Goal: Communication & Community: Answer question/provide support

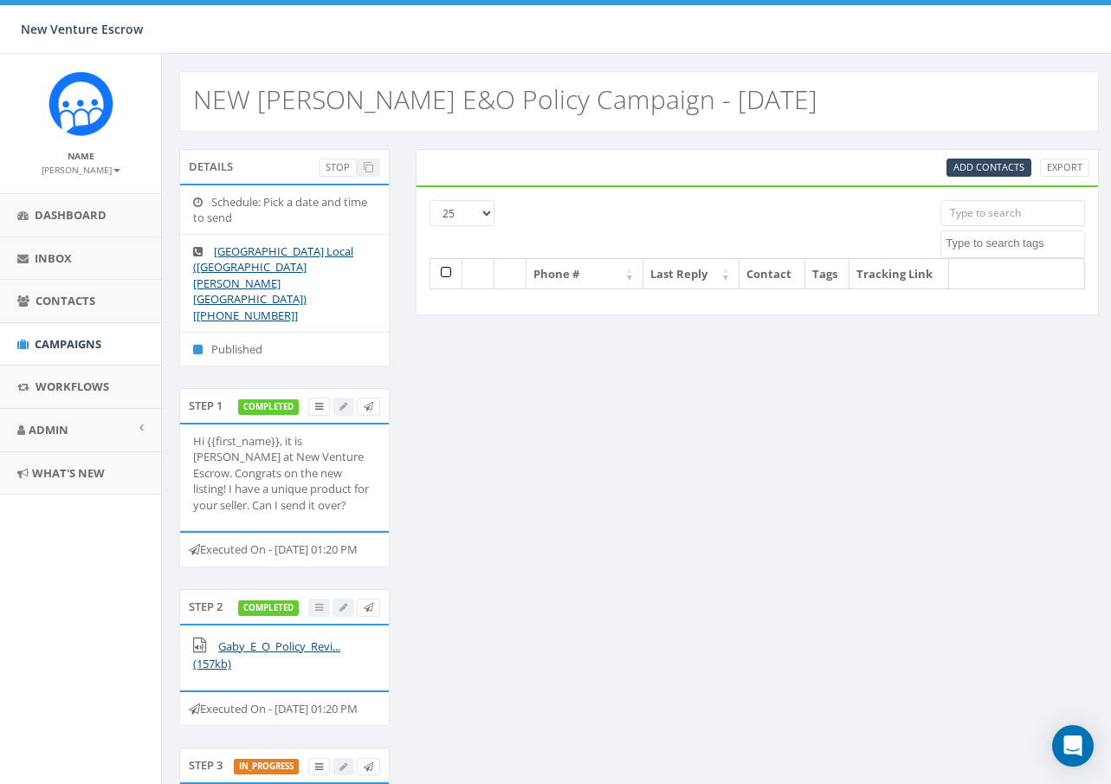
select select
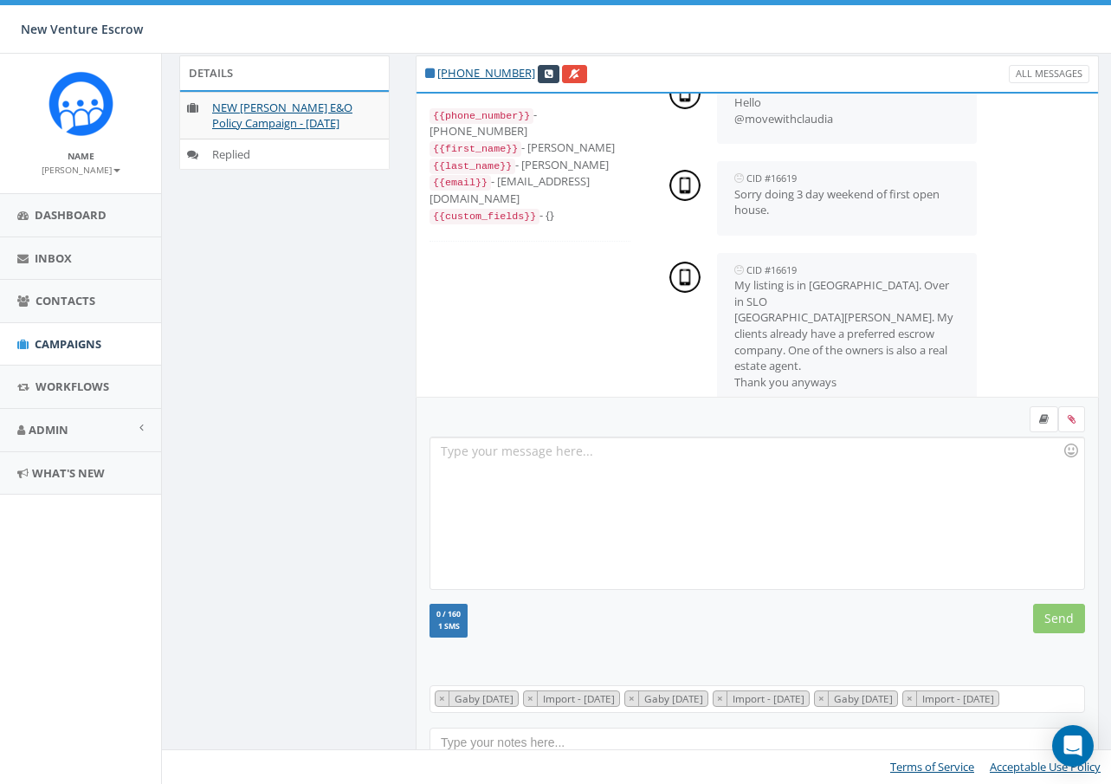
scroll to position [293, 0]
click at [729, 456] on div at bounding box center [757, 513] width 653 height 152
click at [1045, 605] on input "Send" at bounding box center [1060, 618] width 52 height 29
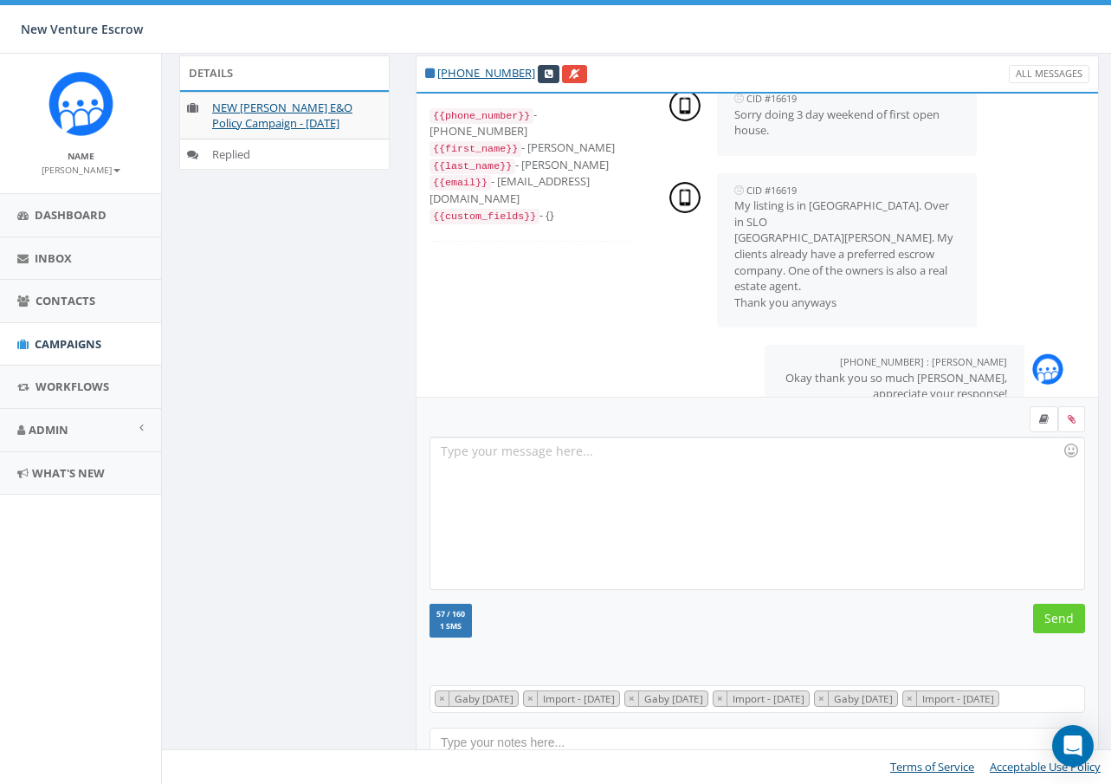
scroll to position [385, 0]
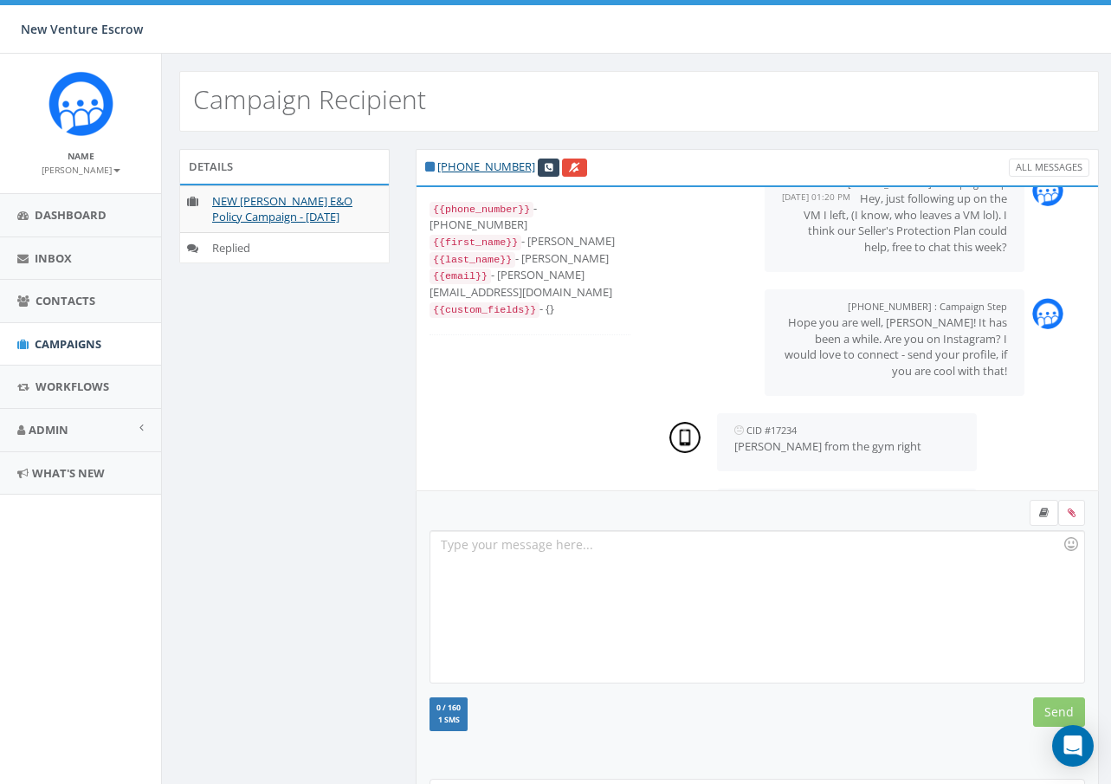
scroll to position [261, 0]
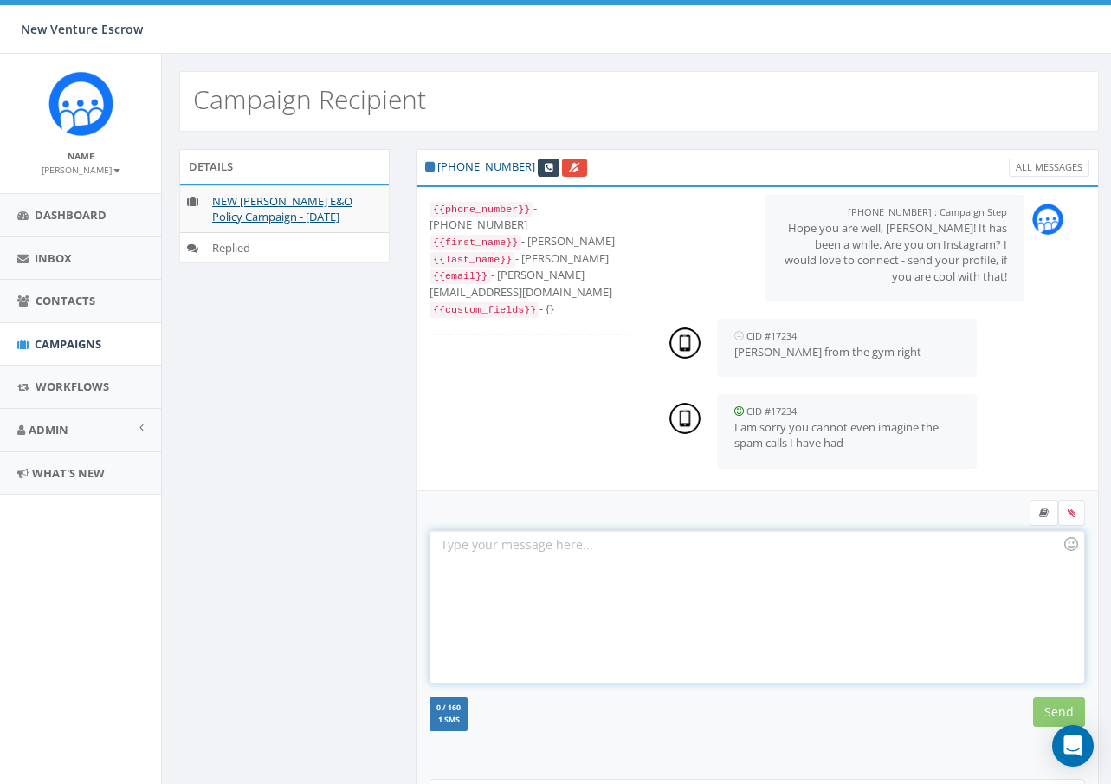
click at [797, 569] on div at bounding box center [757, 607] width 653 height 152
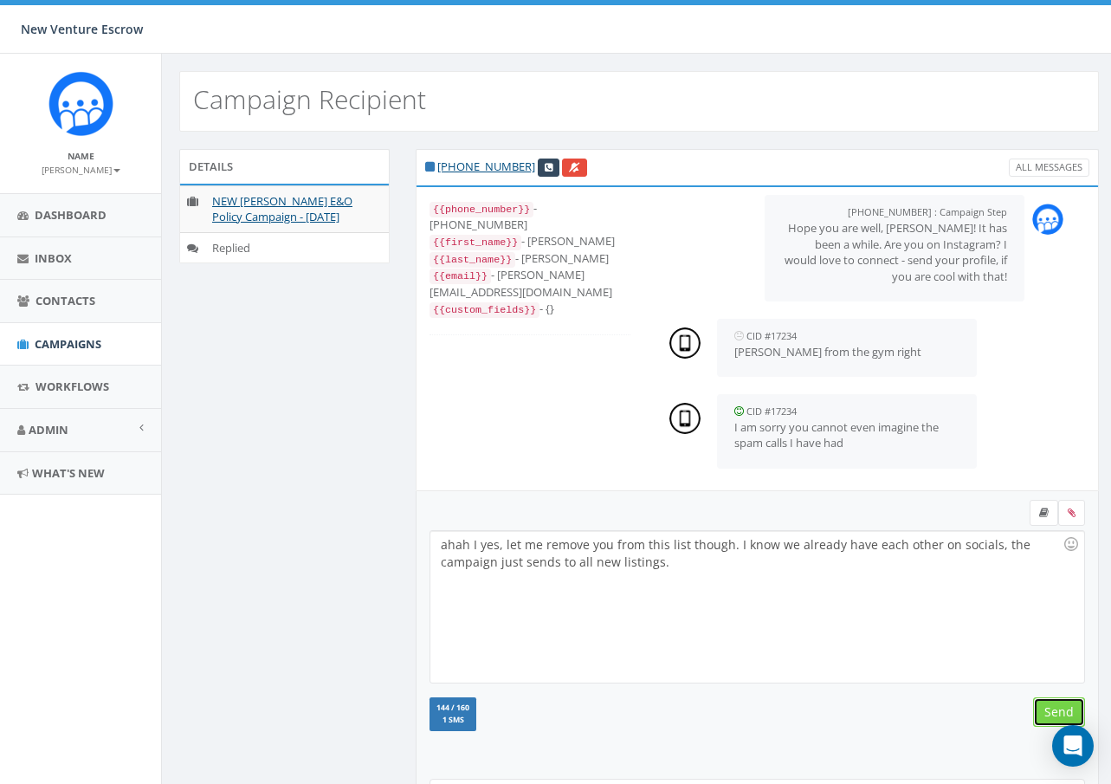
click at [1052, 715] on input "Send" at bounding box center [1060, 711] width 52 height 29
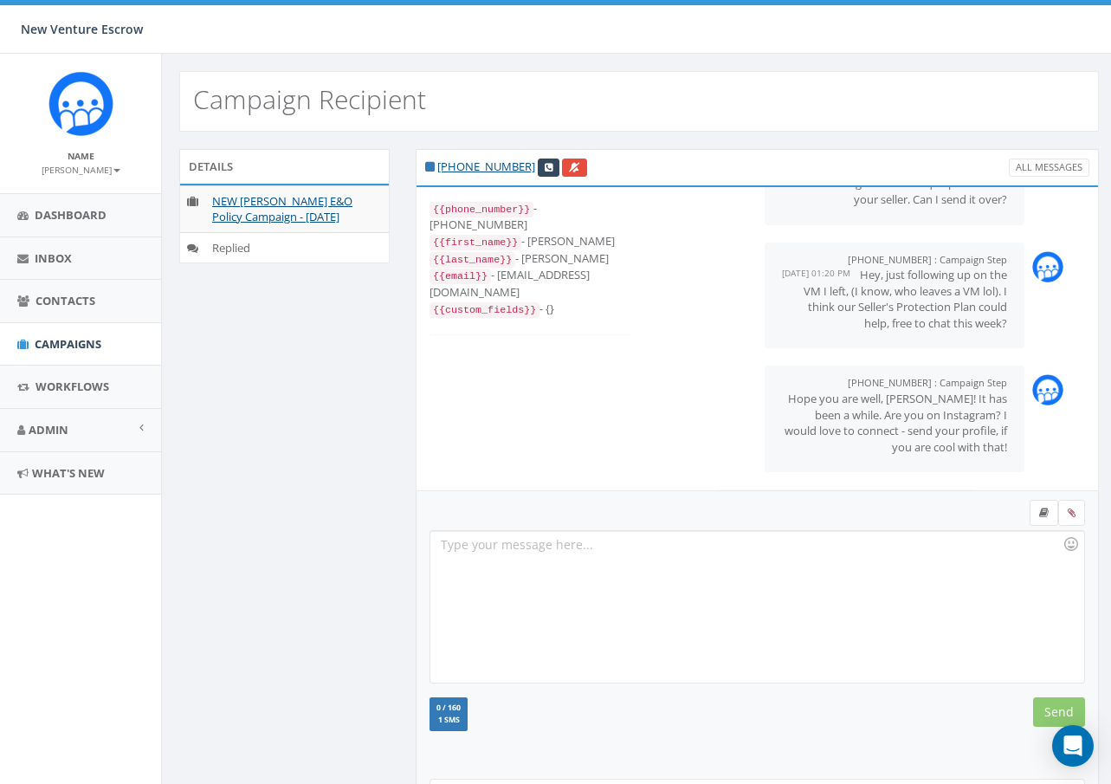
scroll to position [169, 0]
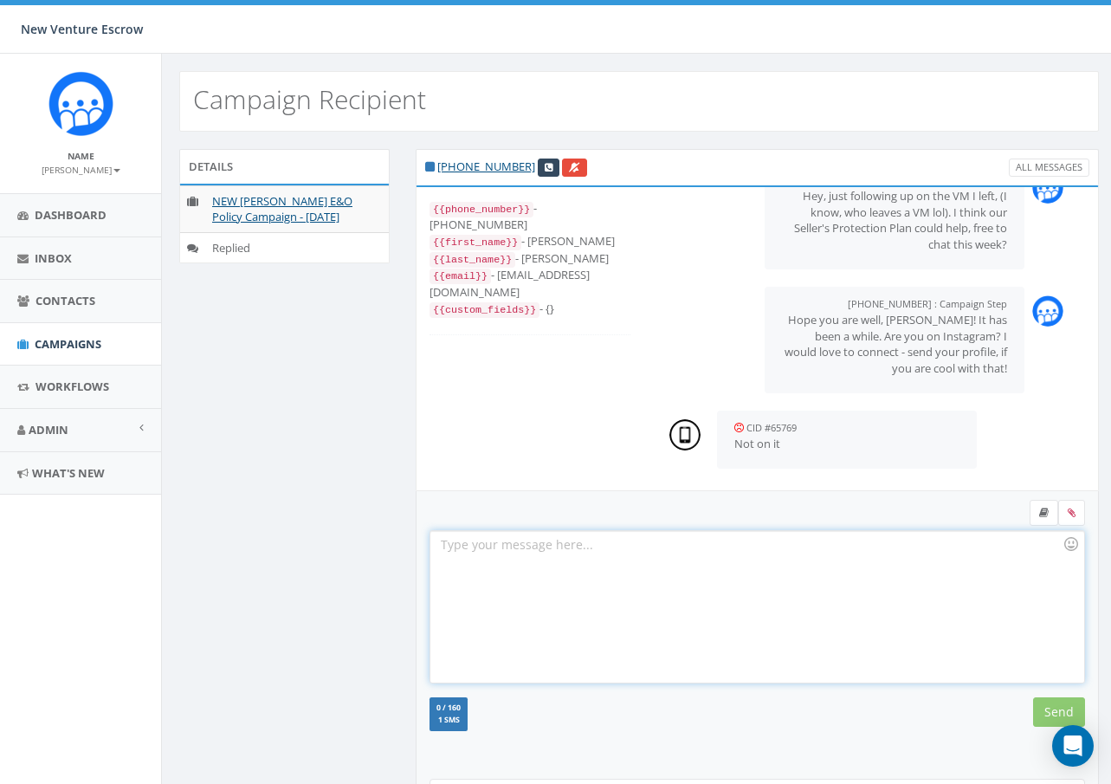
click at [726, 588] on div at bounding box center [757, 607] width 653 height 152
click at [1058, 712] on input "Send" at bounding box center [1060, 711] width 52 height 29
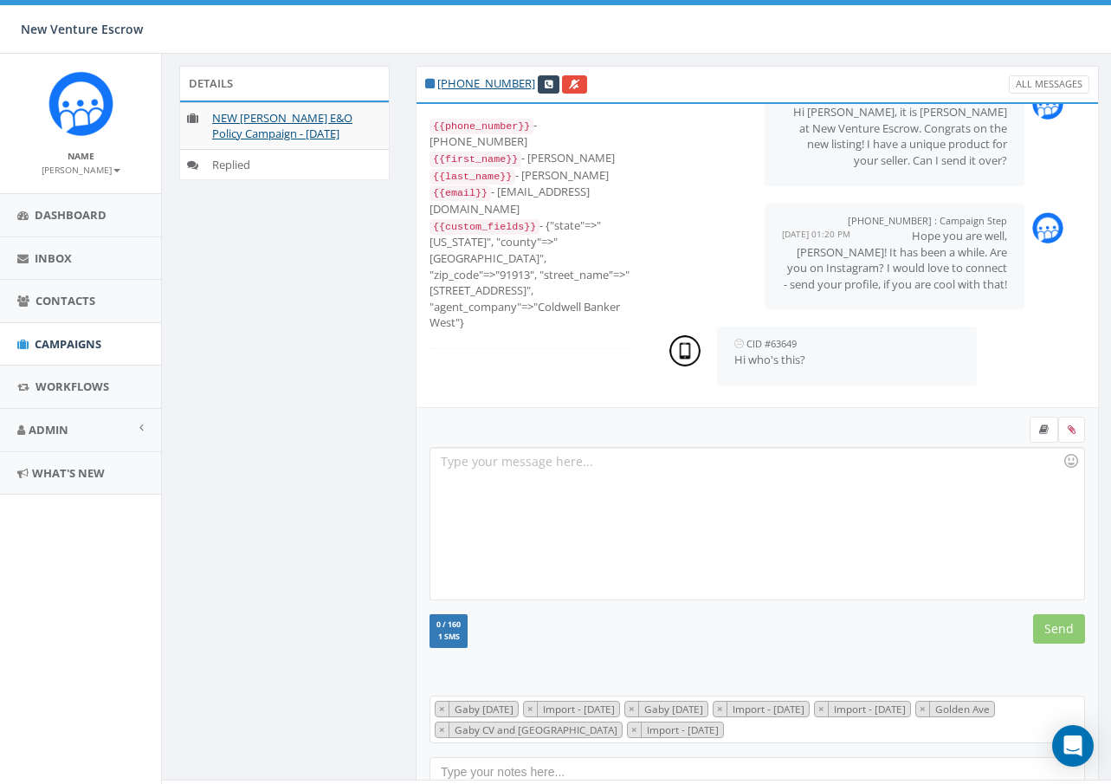
scroll to position [84, 0]
click at [723, 502] on div at bounding box center [757, 523] width 653 height 152
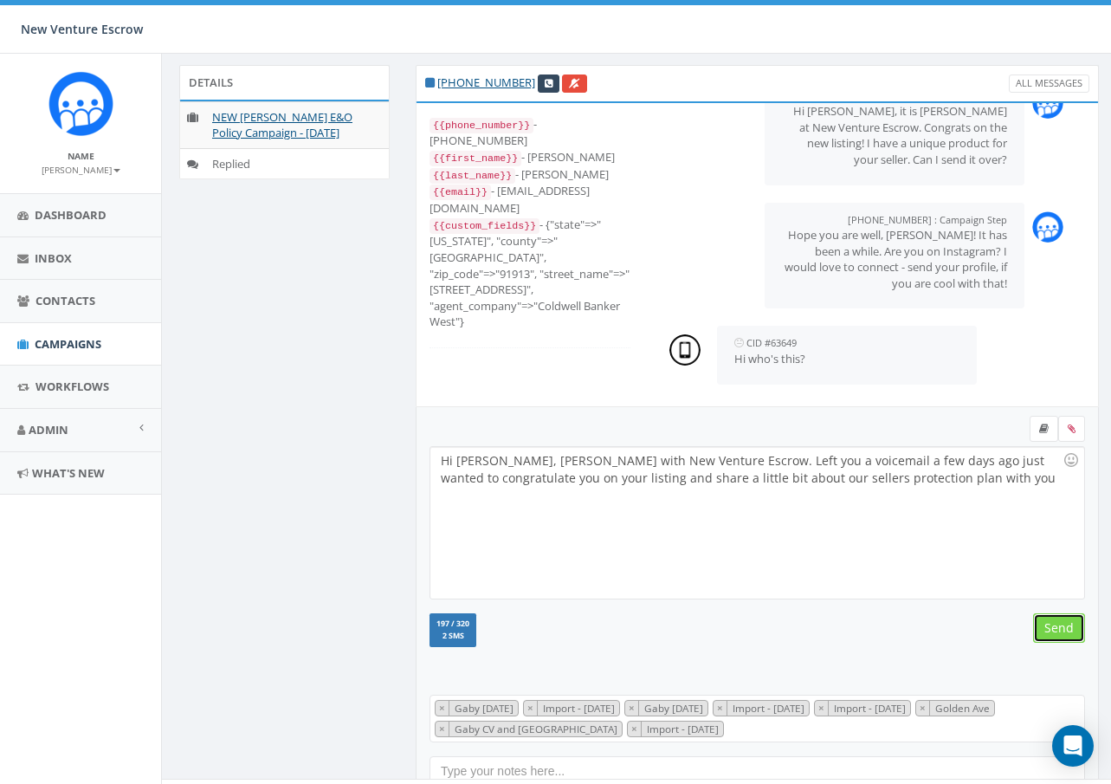
click at [1066, 627] on input "Send" at bounding box center [1060, 627] width 52 height 29
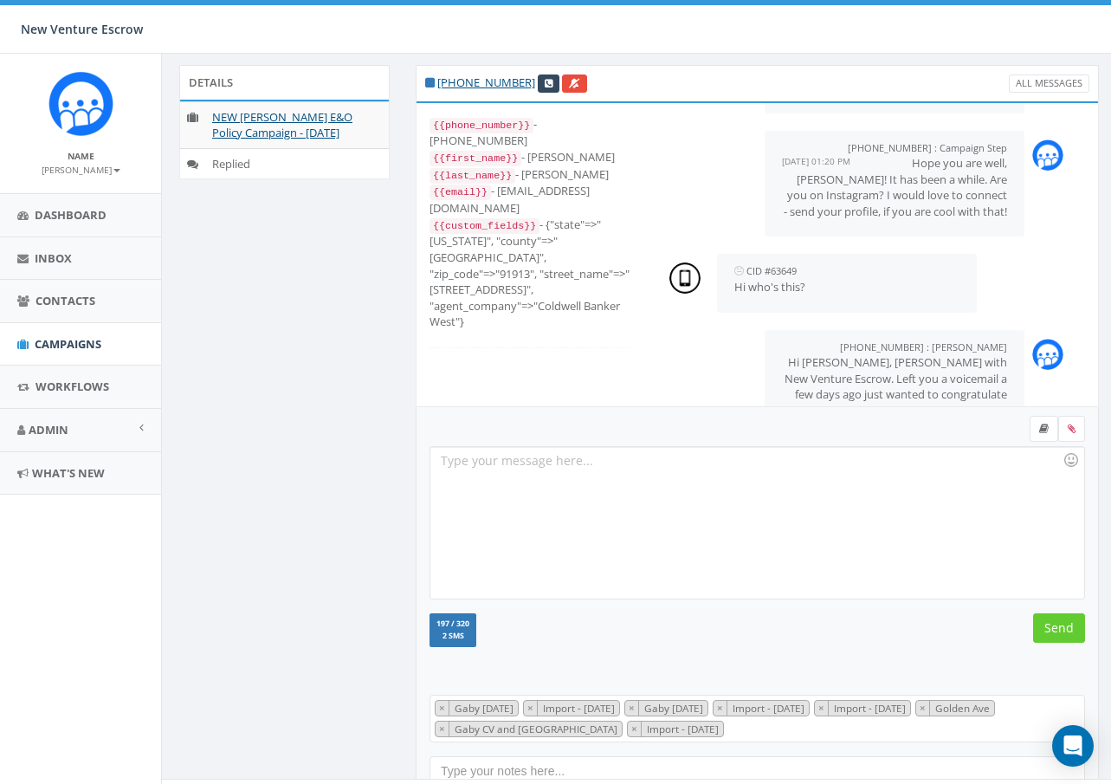
scroll to position [185, 0]
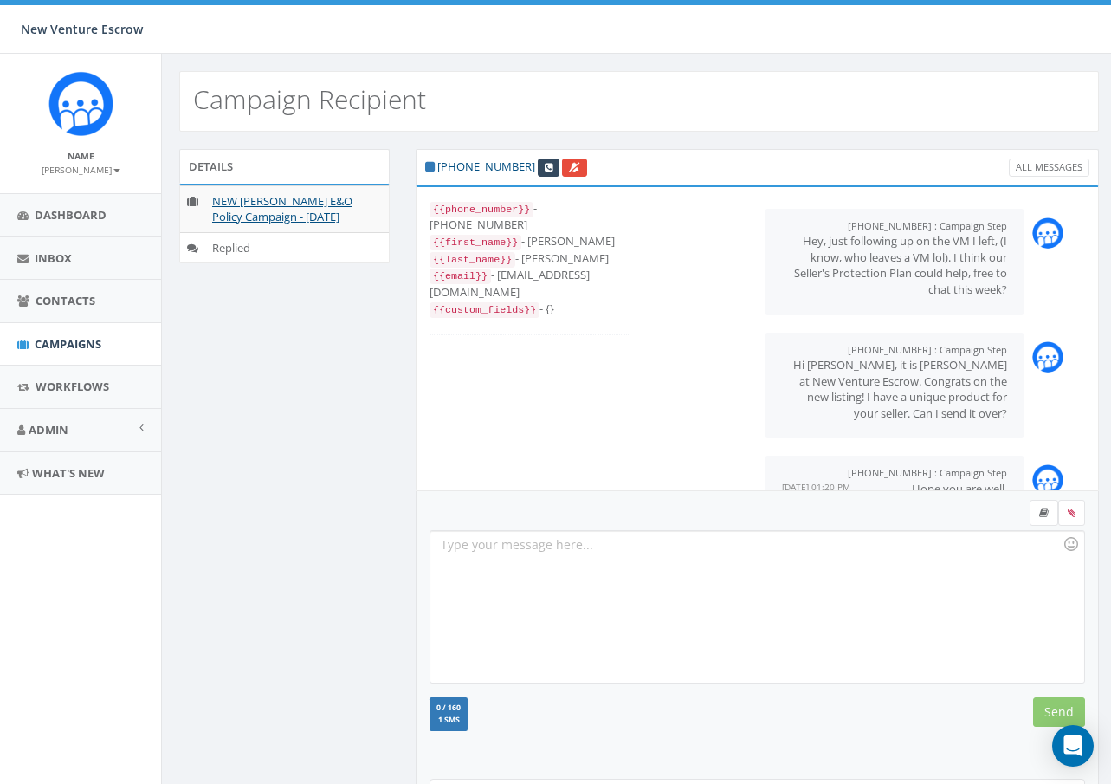
scroll to position [169, 0]
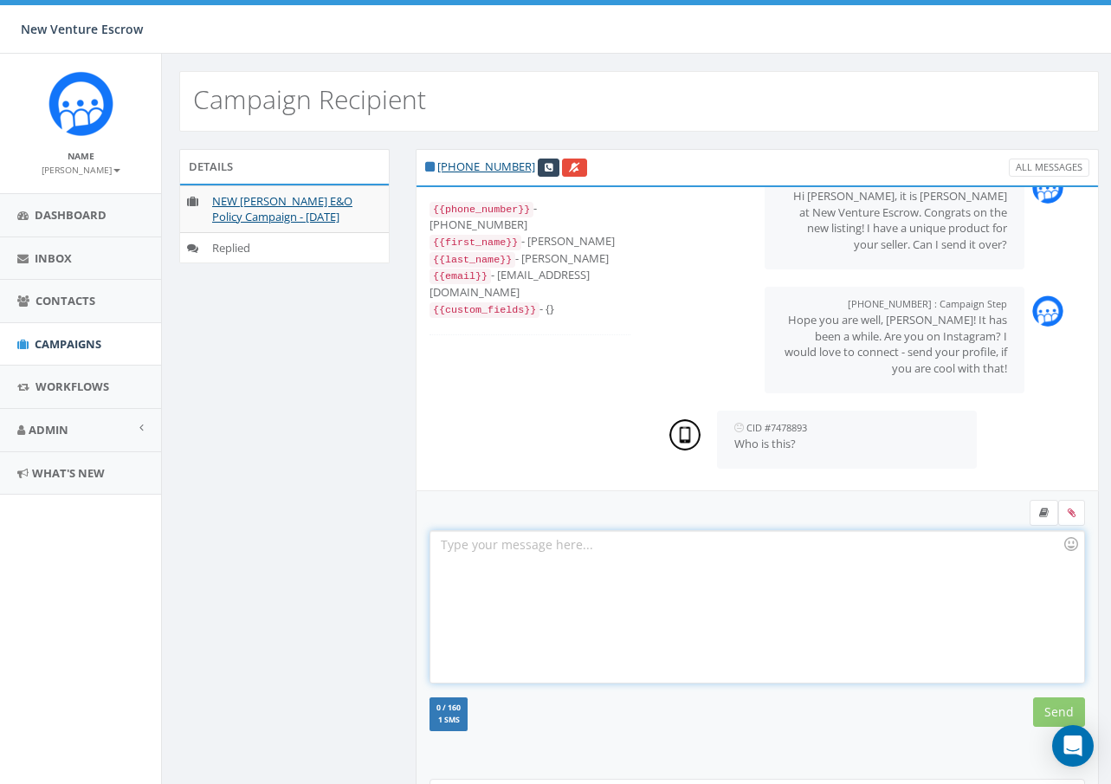
click at [667, 587] on div at bounding box center [757, 607] width 653 height 152
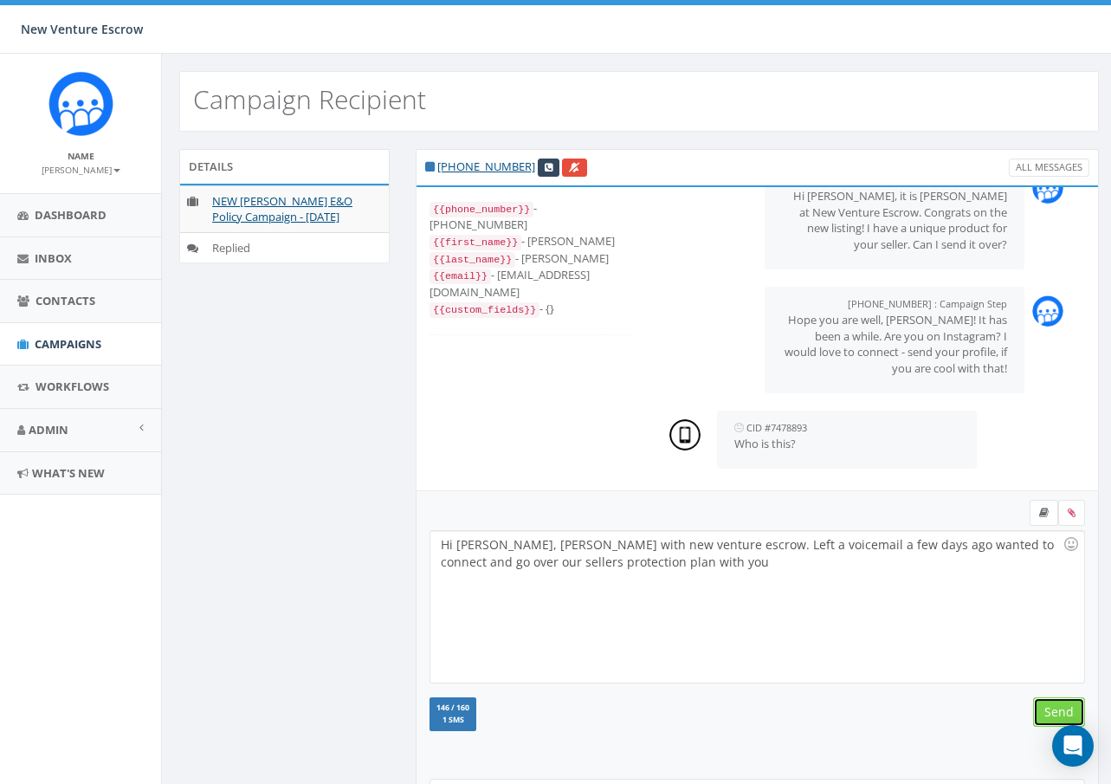
click at [1053, 710] on input "Send" at bounding box center [1060, 711] width 52 height 29
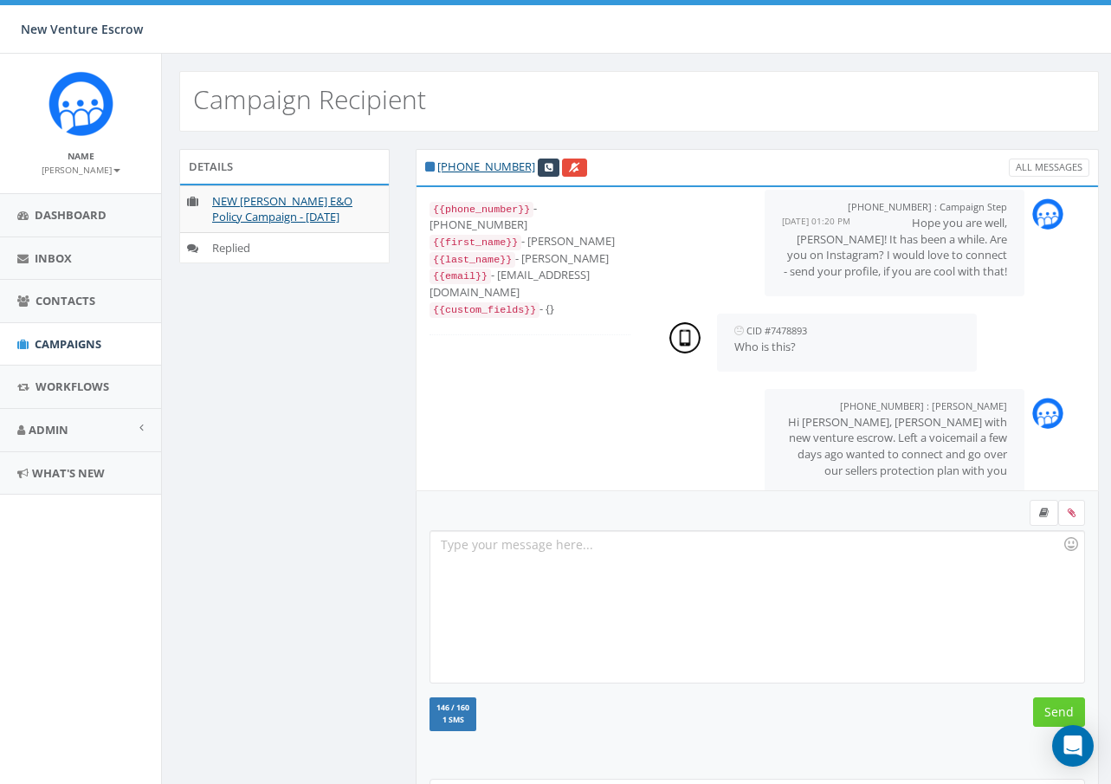
scroll to position [293, 0]
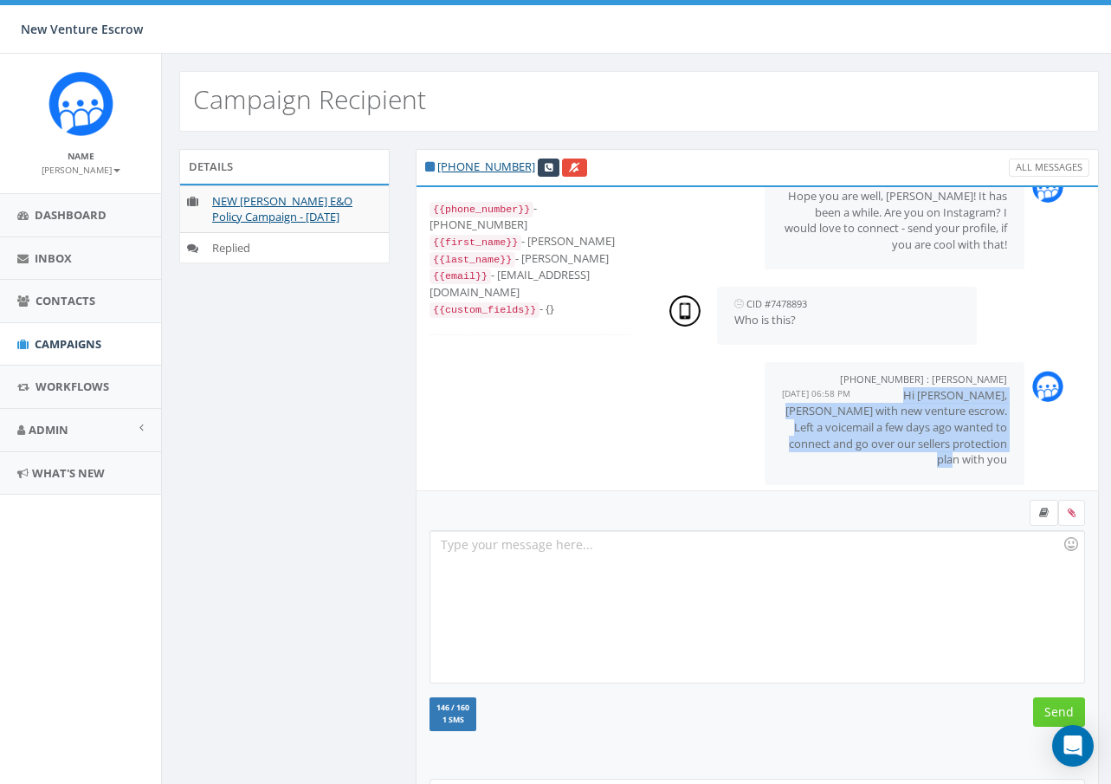
drag, startPoint x: 902, startPoint y: 396, endPoint x: 1020, endPoint y: 454, distance: 131.3
click at [1020, 454] on div "+16194046820 : Gaby Sevilla August 09, 2025 06:58 PM Hi Luke, Gaby sevilla with…" at bounding box center [895, 423] width 260 height 122
copy p "Hi [PERSON_NAME], [PERSON_NAME] with new venture escrow. Left a voicemail a few…"
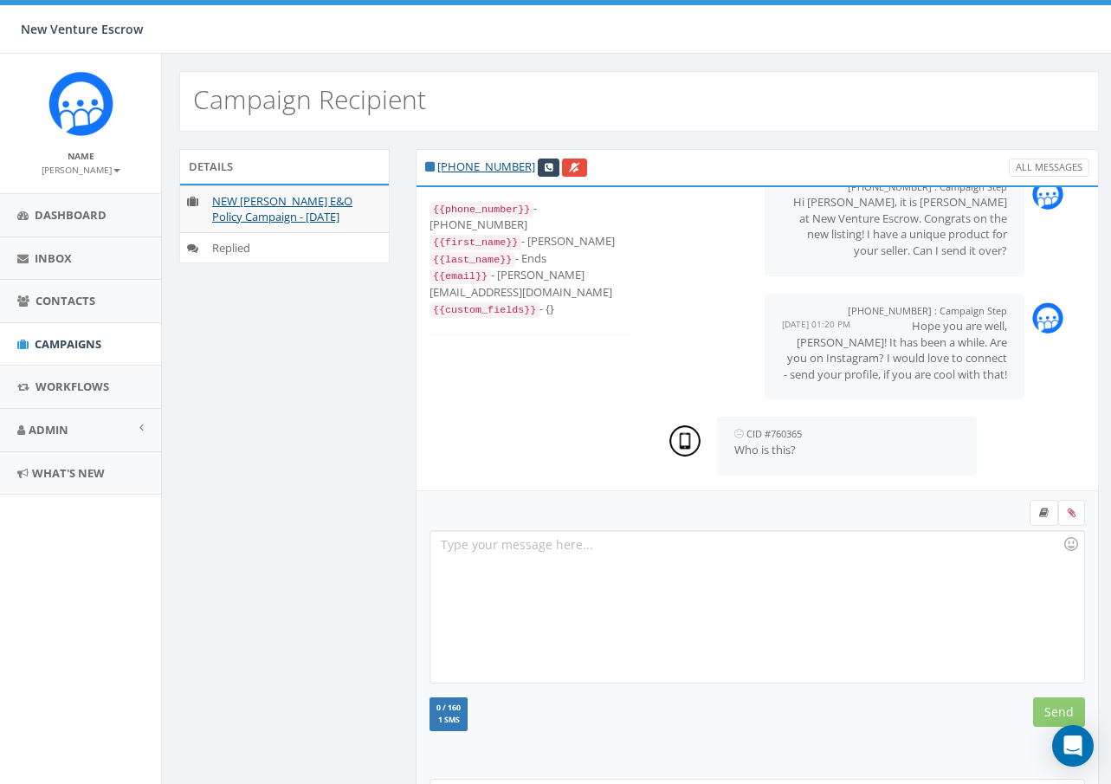
scroll to position [46, 0]
click at [645, 587] on div at bounding box center [757, 607] width 653 height 152
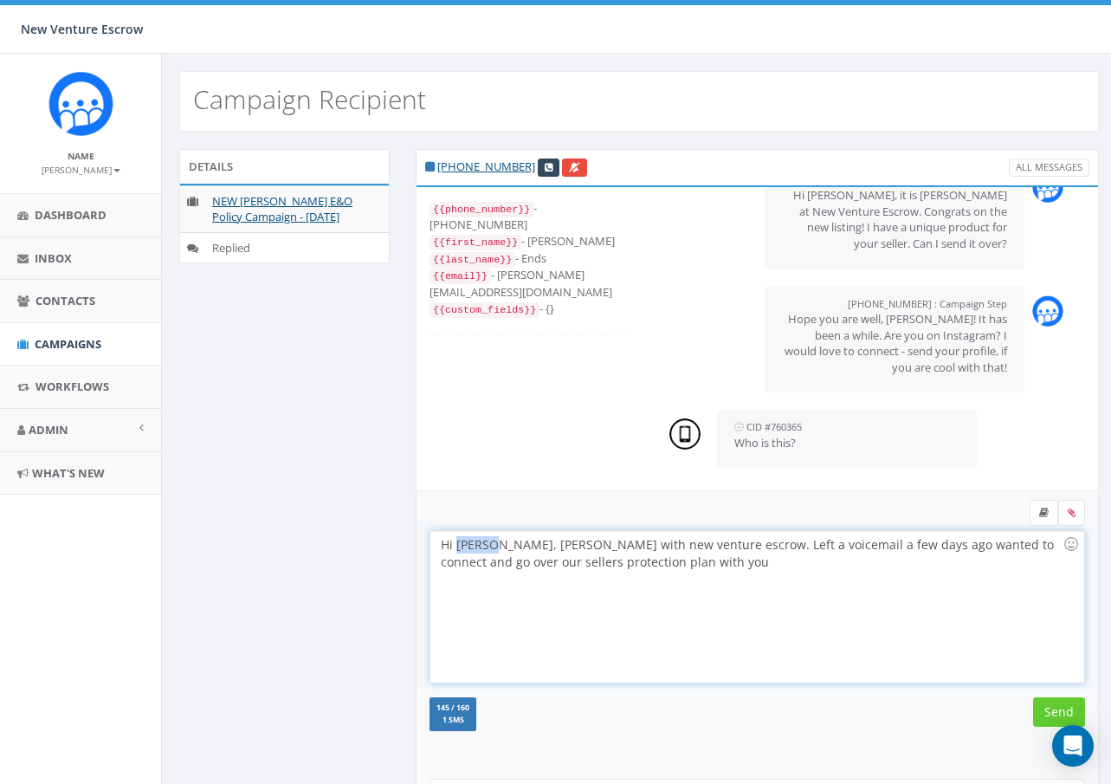
drag, startPoint x: 488, startPoint y: 547, endPoint x: 458, endPoint y: 544, distance: 29.6
click at [458, 544] on div "Hi [PERSON_NAME], [PERSON_NAME] with new venture escrow. Left a voicemail a few…" at bounding box center [757, 607] width 653 height 152
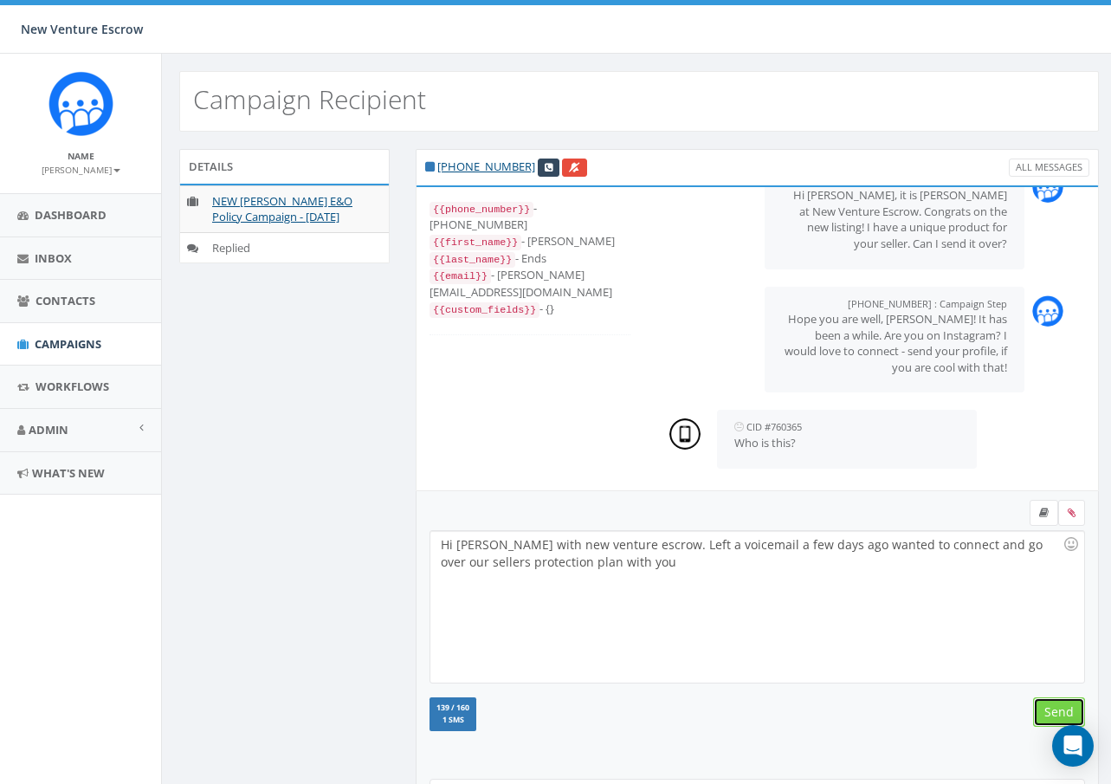
click at [1043, 715] on input "Send" at bounding box center [1060, 711] width 52 height 29
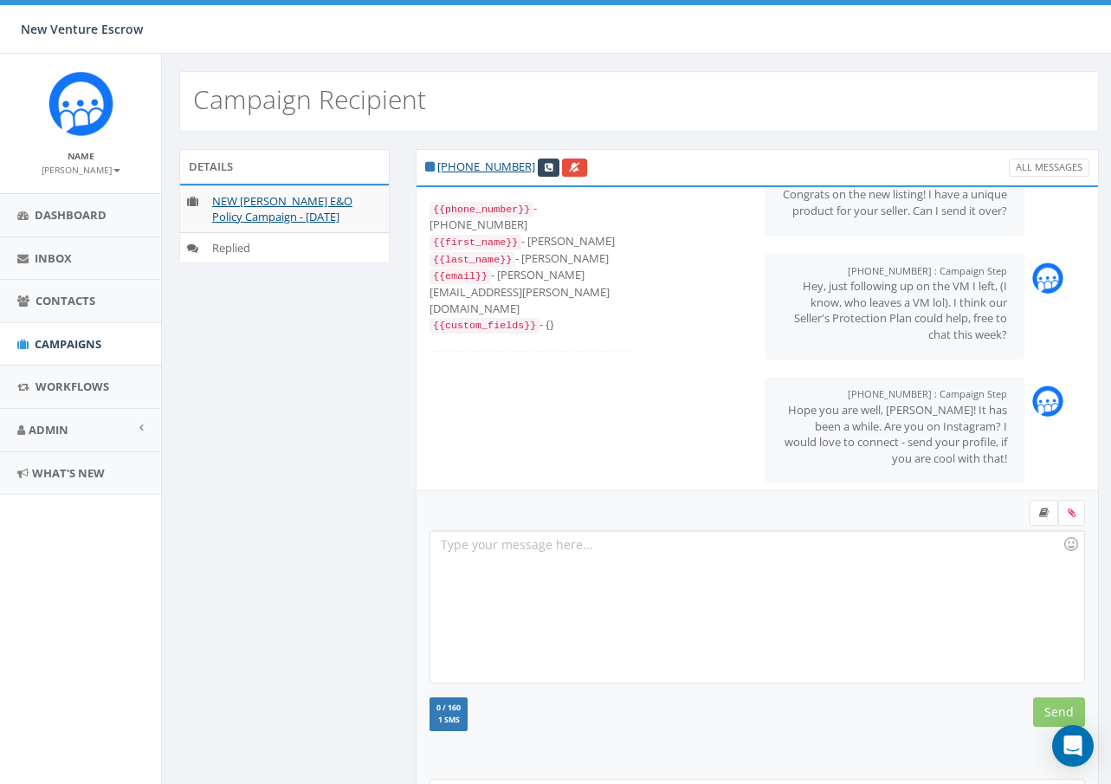
scroll to position [169, 0]
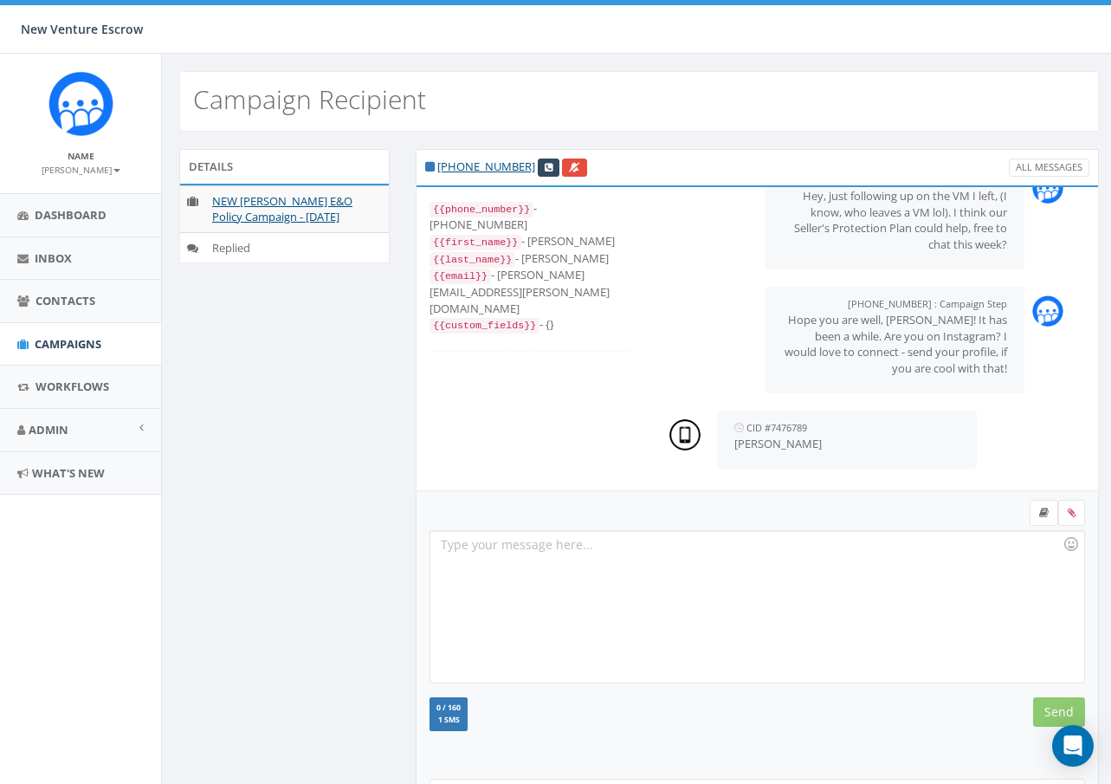
click at [698, 563] on div at bounding box center [757, 607] width 653 height 152
click at [1059, 697] on form "followed! followed! Recent Smileys & People Animals & Nature Food & Drink Activ…" at bounding box center [758, 632] width 656 height 265
click at [1054, 708] on input "Send" at bounding box center [1060, 711] width 52 height 29
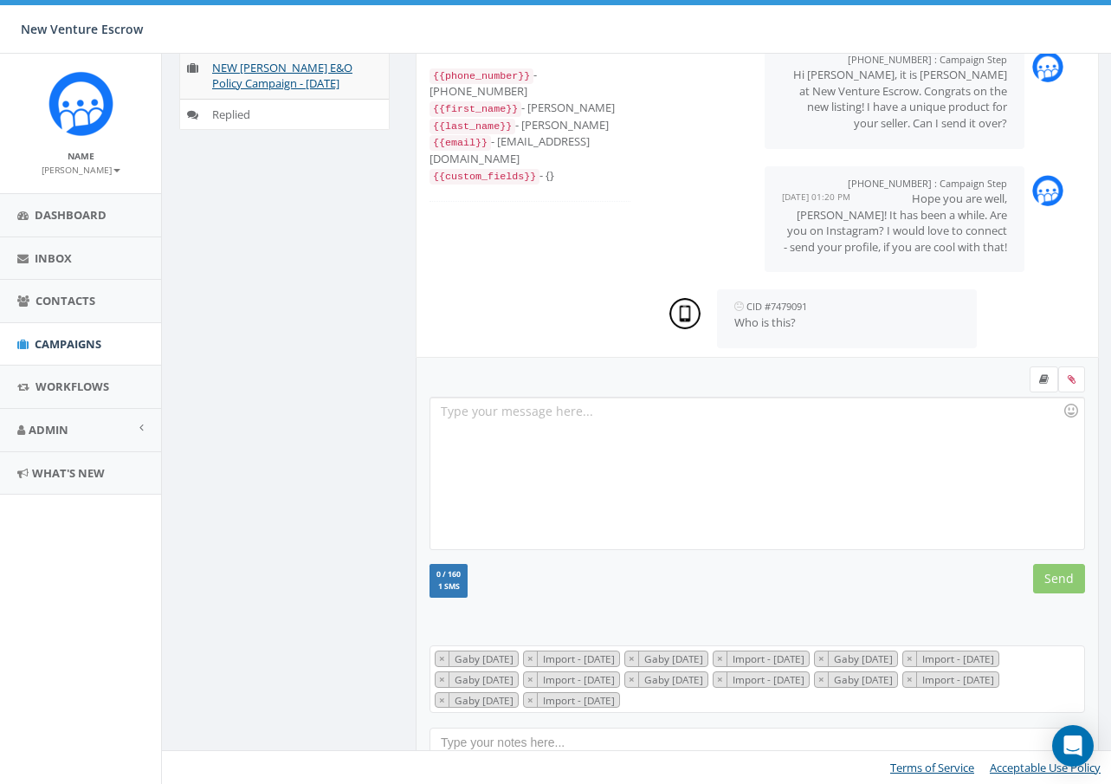
scroll to position [46, 0]
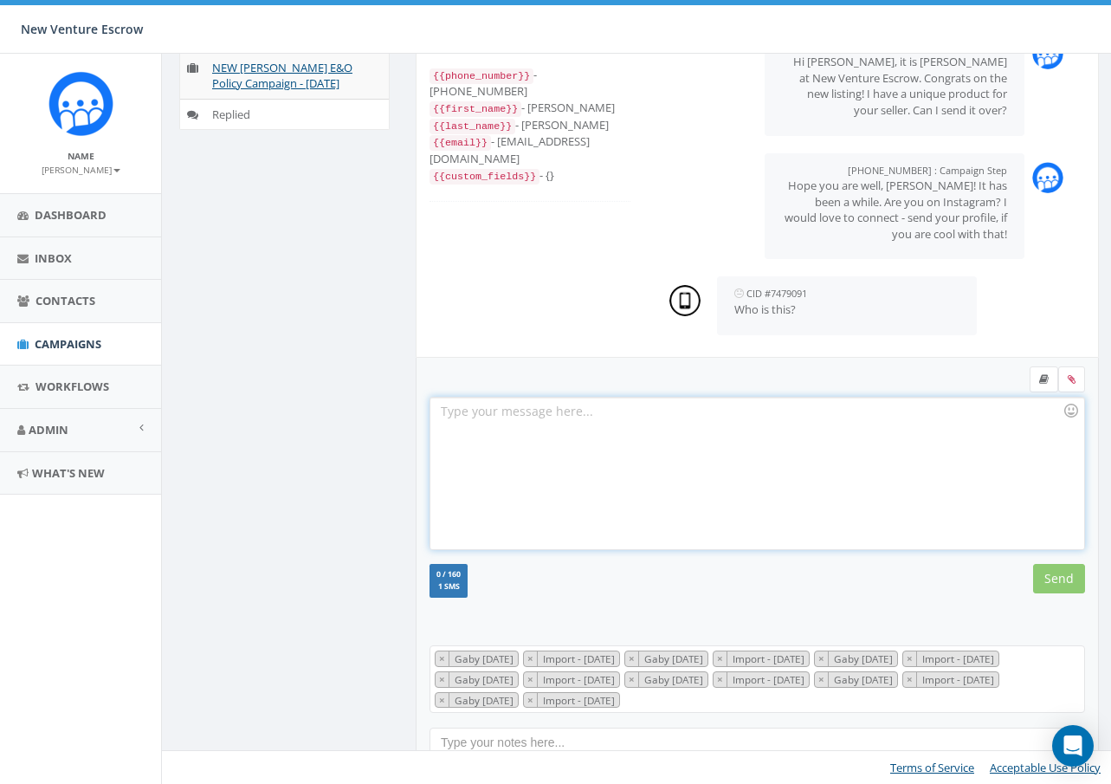
click at [677, 428] on div at bounding box center [757, 474] width 653 height 152
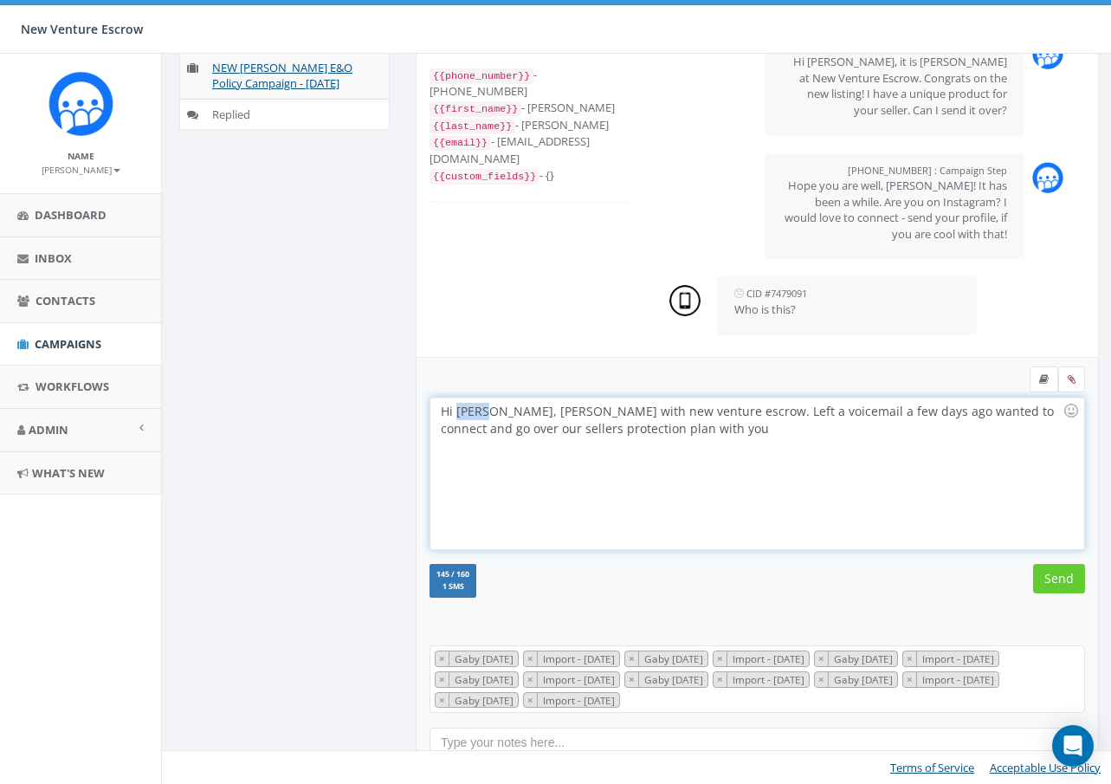
drag, startPoint x: 485, startPoint y: 411, endPoint x: 457, endPoint y: 412, distance: 28.6
click at [457, 412] on div "Hi Luke, Gaby sevilla with new venture escrow. Left a voicemail a few days ago …" at bounding box center [757, 474] width 653 height 152
click at [1066, 574] on input "Send" at bounding box center [1060, 578] width 52 height 29
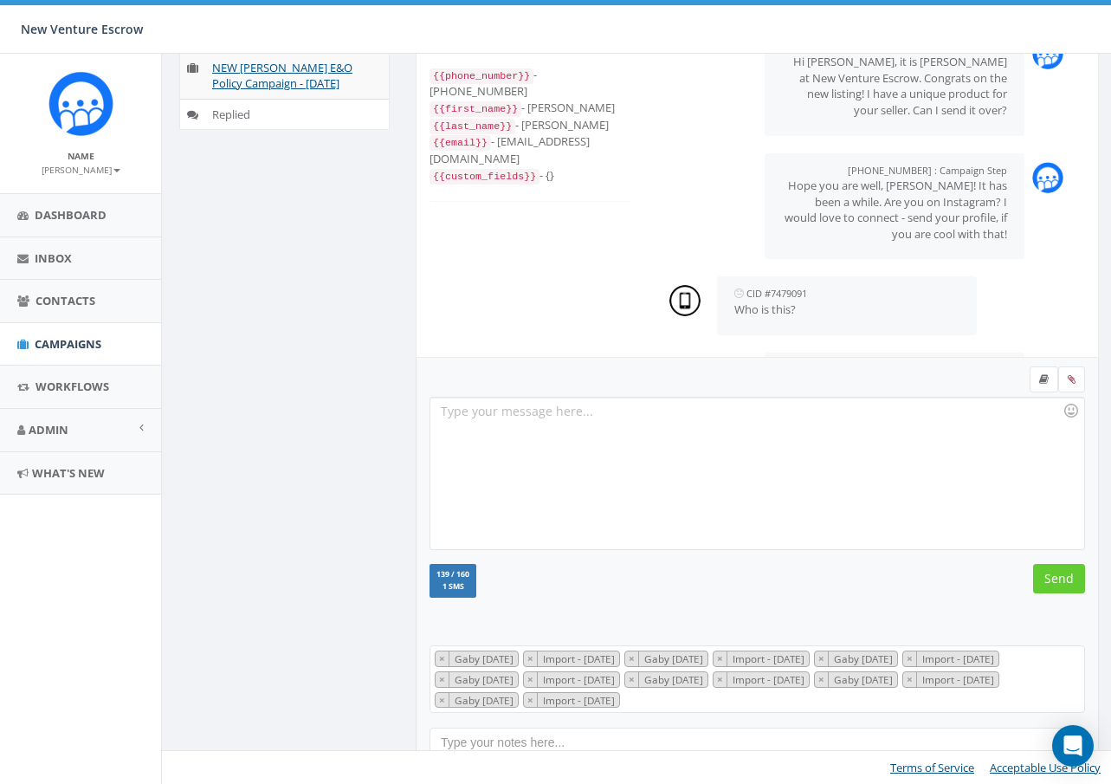
scroll to position [169, 0]
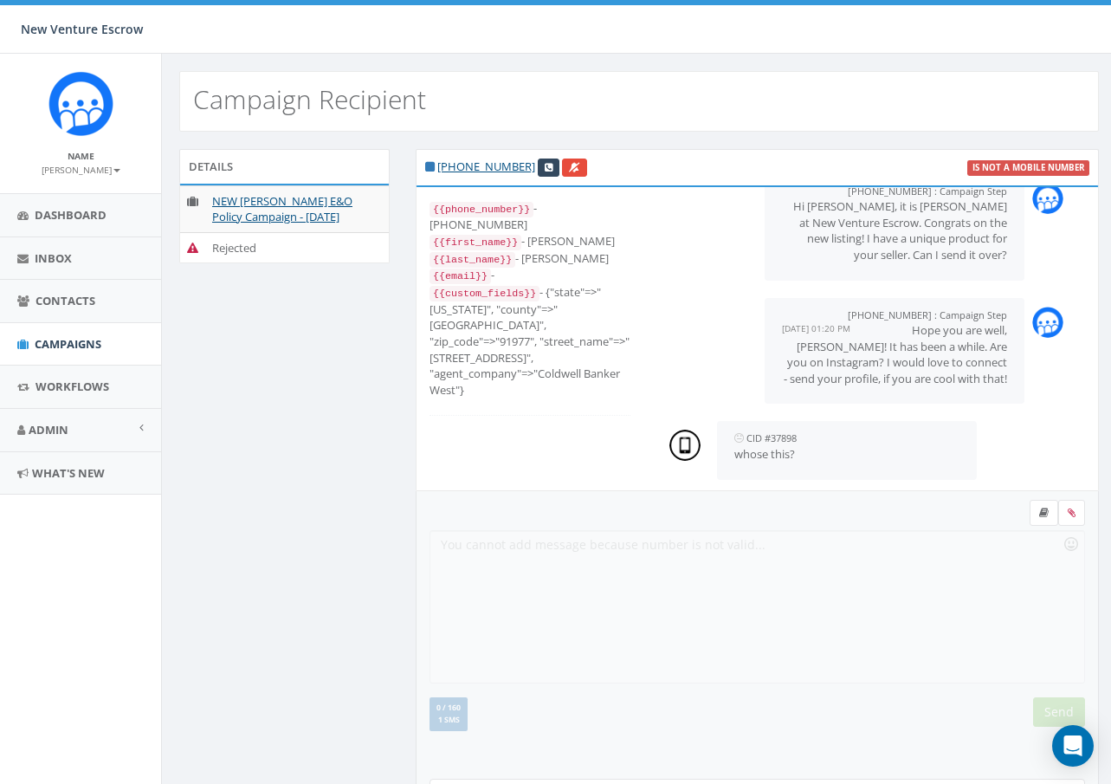
scroll to position [46, 0]
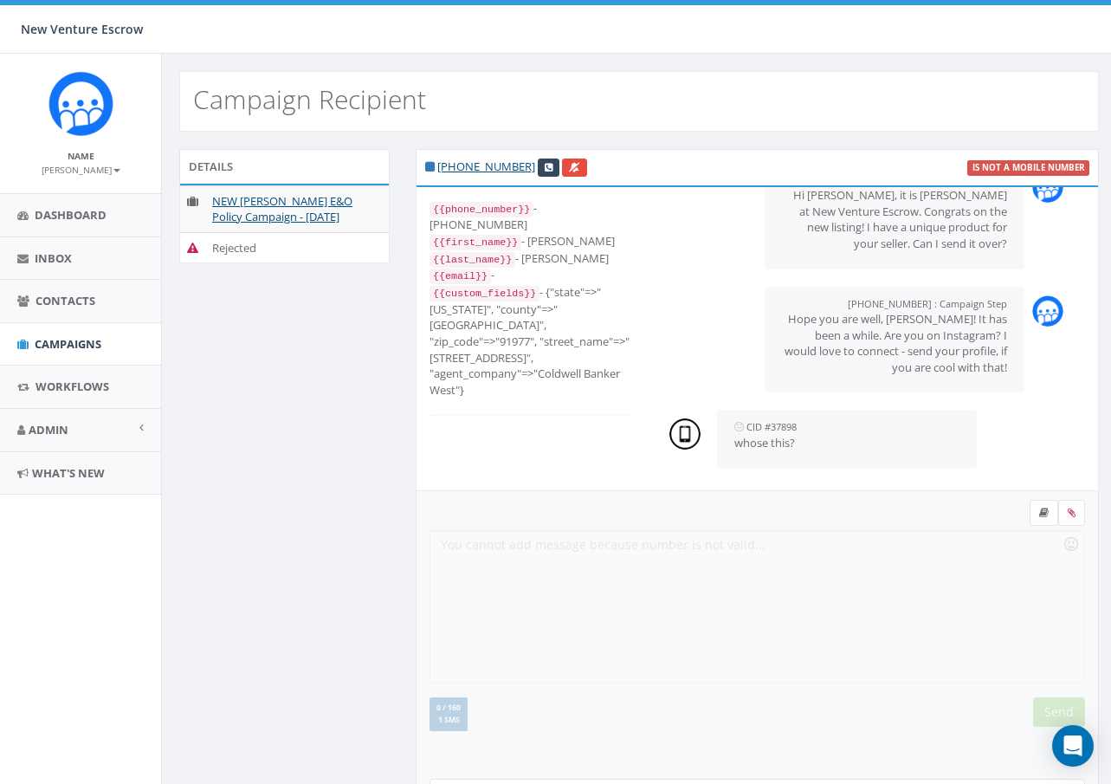
click at [626, 555] on form "Recent Smileys & People Animals & Nature Food & Drink Activity Travel & Places …" at bounding box center [758, 632] width 656 height 265
click at [645, 553] on form "Recent Smileys & People Animals & Nature Food & Drink Activity Travel & Places …" at bounding box center [758, 632] width 656 height 265
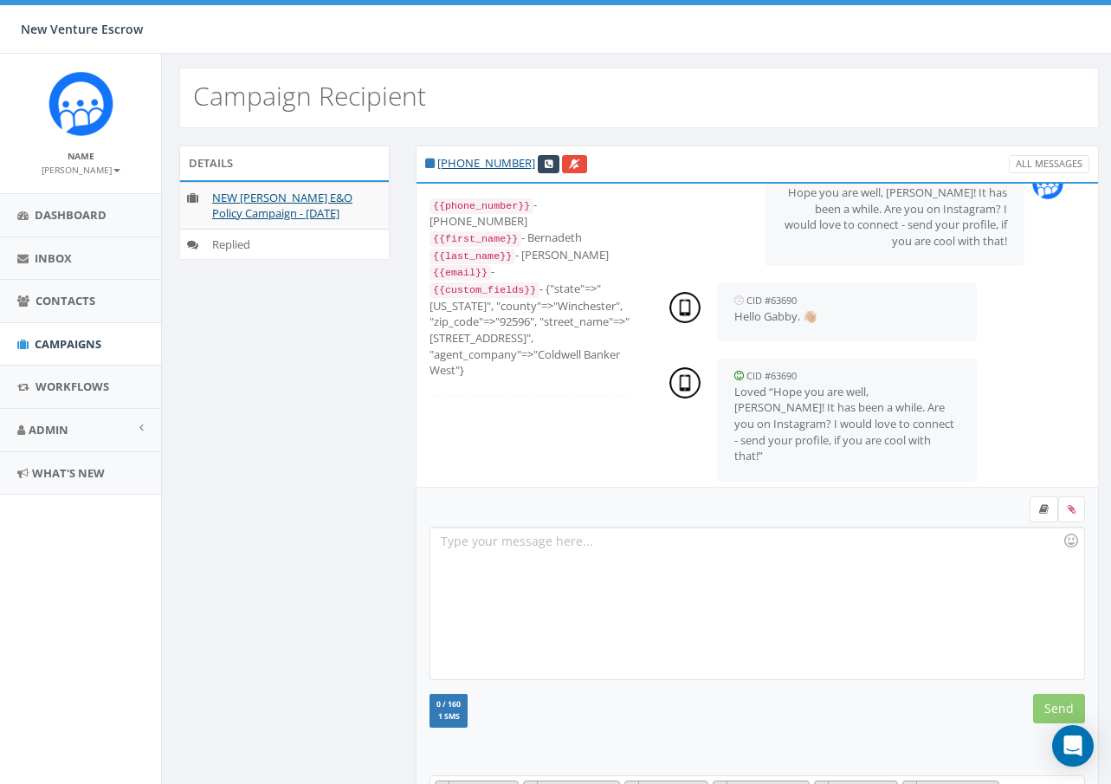
scroll to position [4, 0]
click at [701, 566] on div at bounding box center [757, 603] width 653 height 152
click at [1066, 710] on input "Send" at bounding box center [1060, 707] width 52 height 29
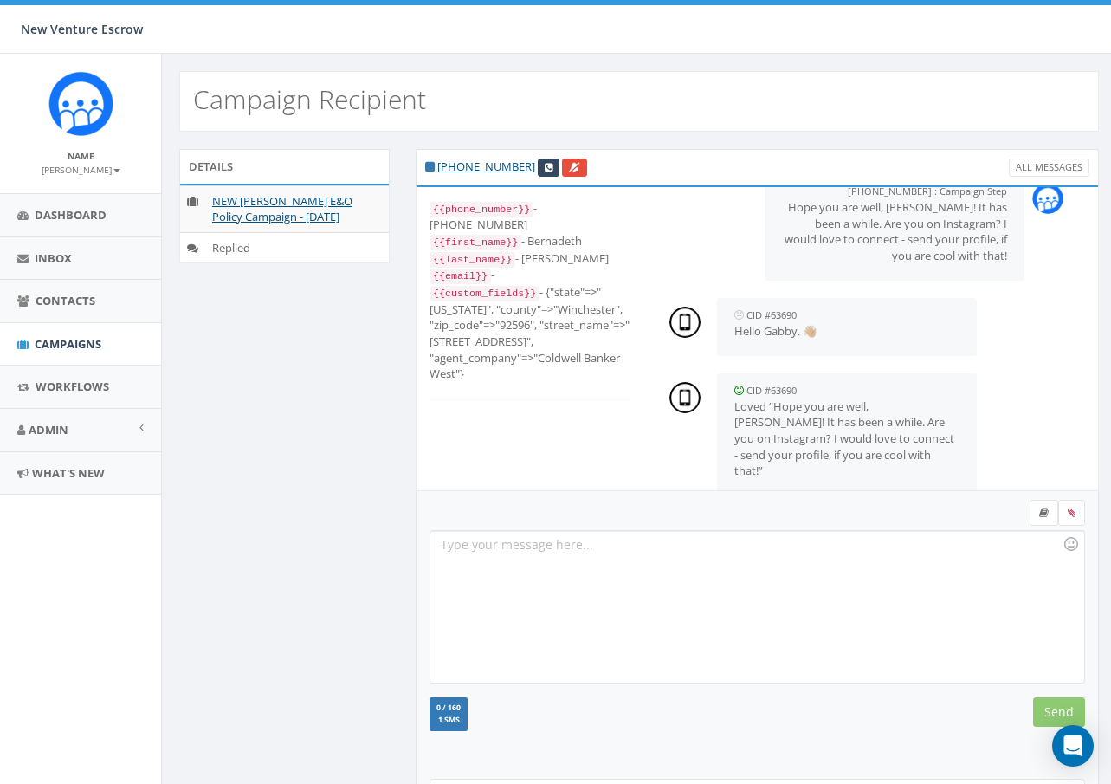
scroll to position [368, 0]
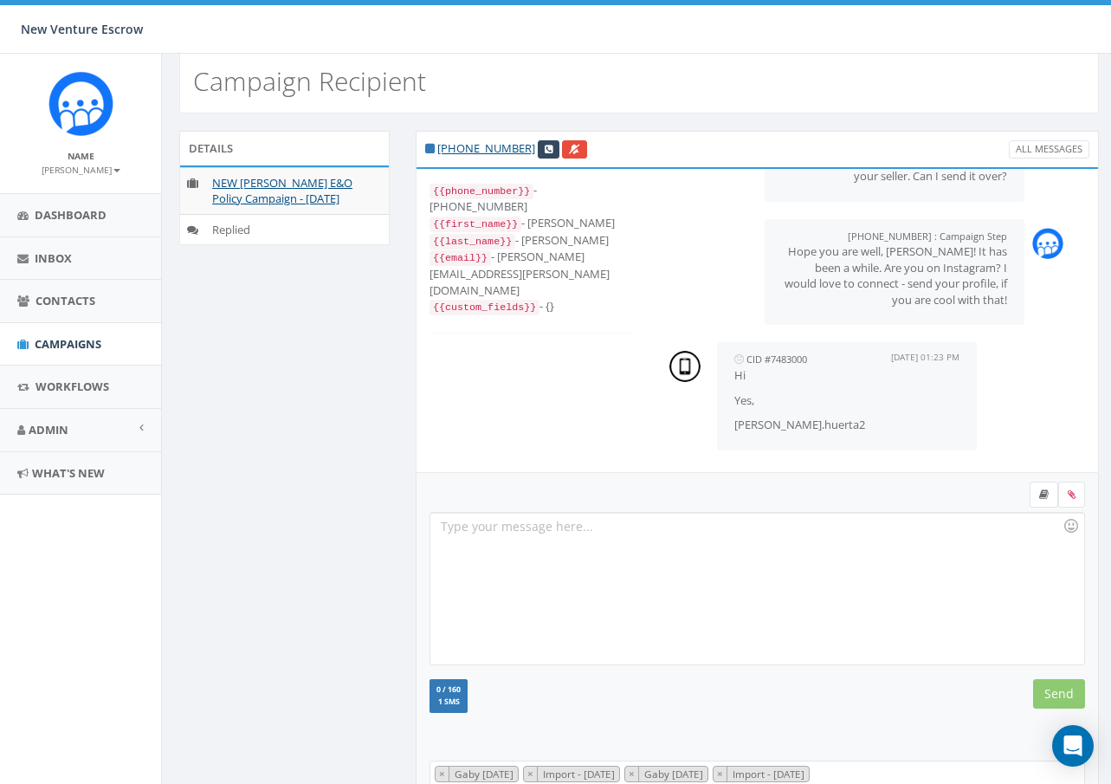
scroll to position [20, 0]
click at [704, 519] on div at bounding box center [757, 587] width 653 height 152
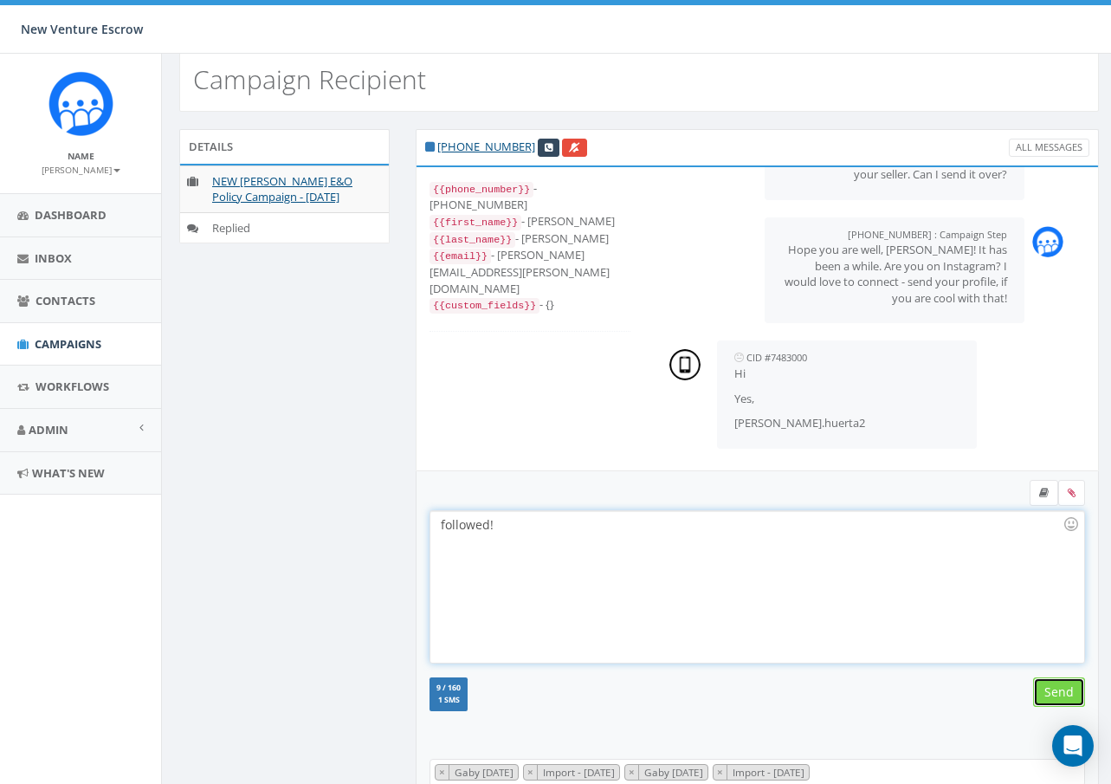
click at [1069, 697] on input "Send" at bounding box center [1060, 691] width 52 height 29
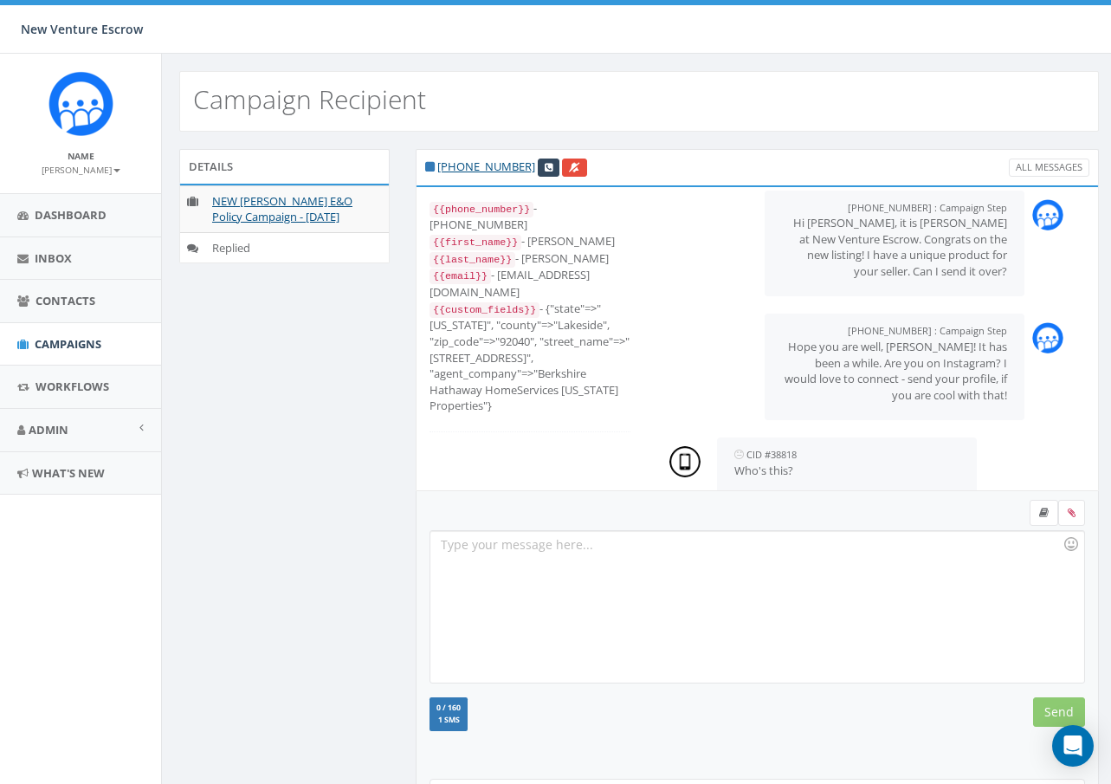
scroll to position [169, 0]
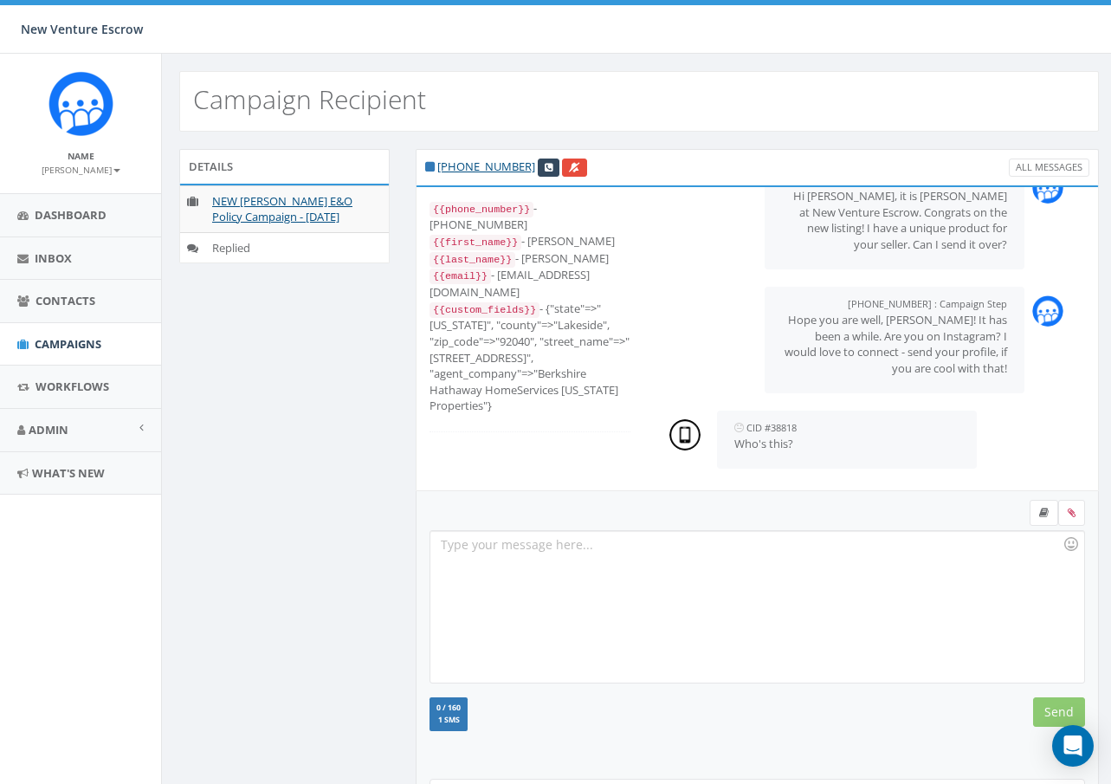
click at [603, 561] on div at bounding box center [757, 607] width 653 height 152
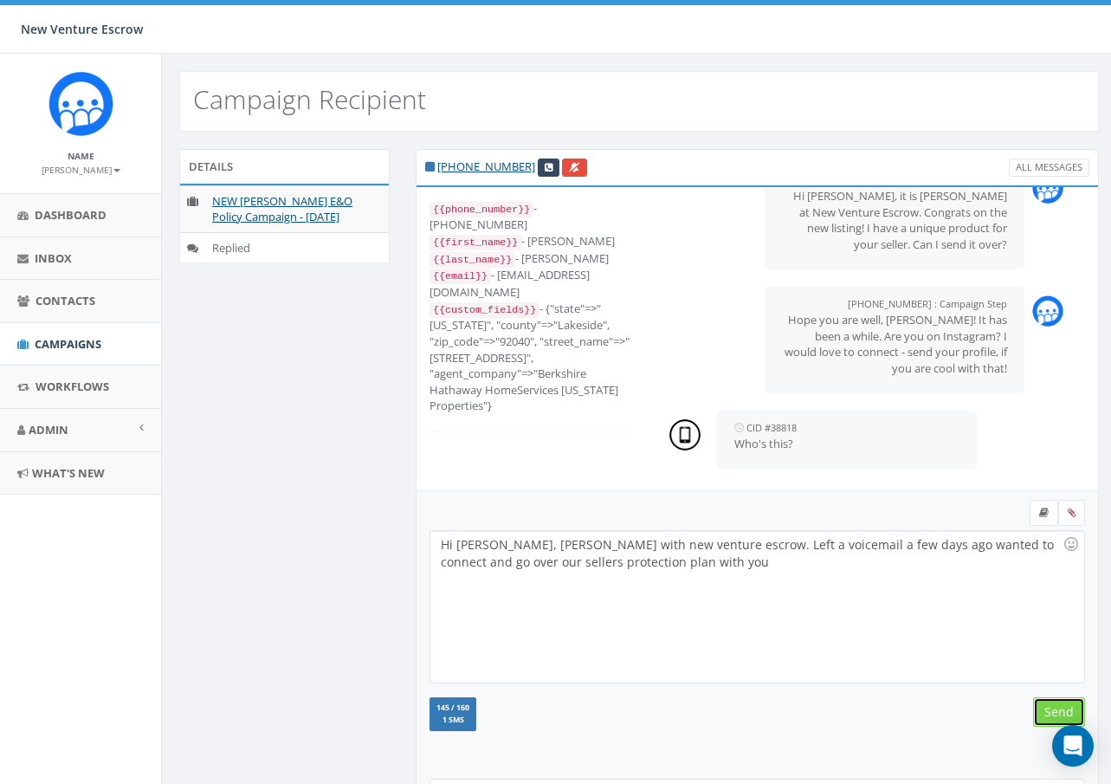
click at [1057, 716] on input "Send" at bounding box center [1060, 711] width 52 height 29
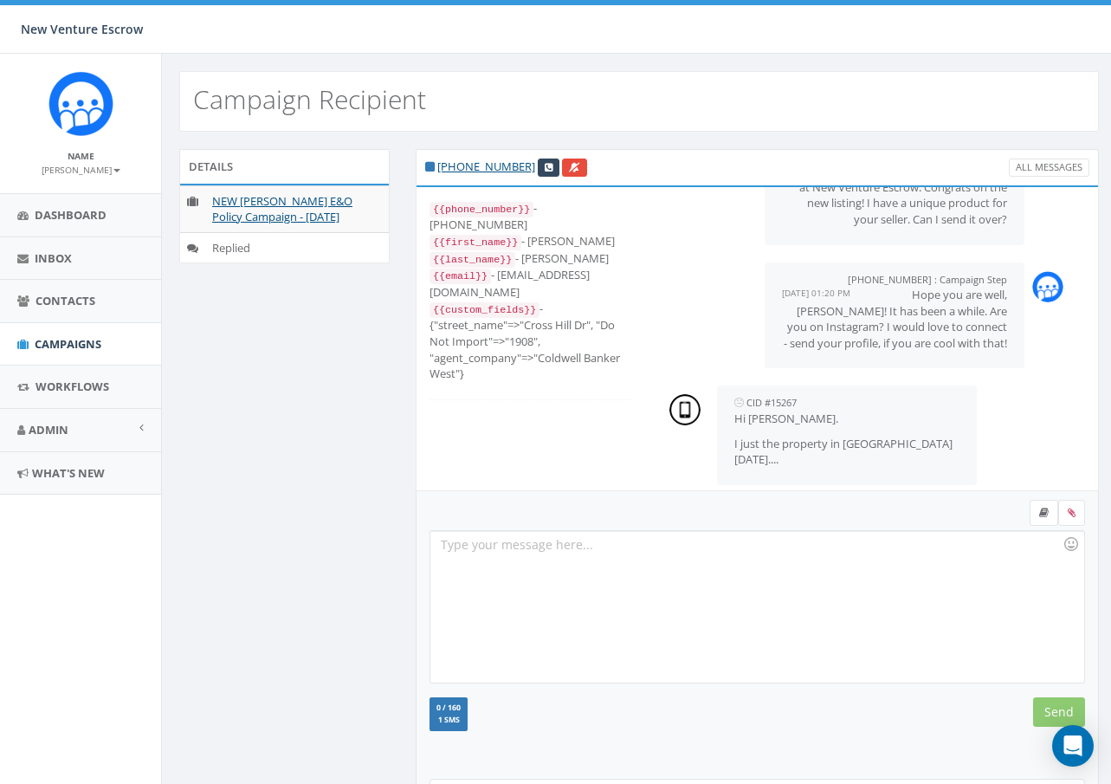
scroll to position [114, 0]
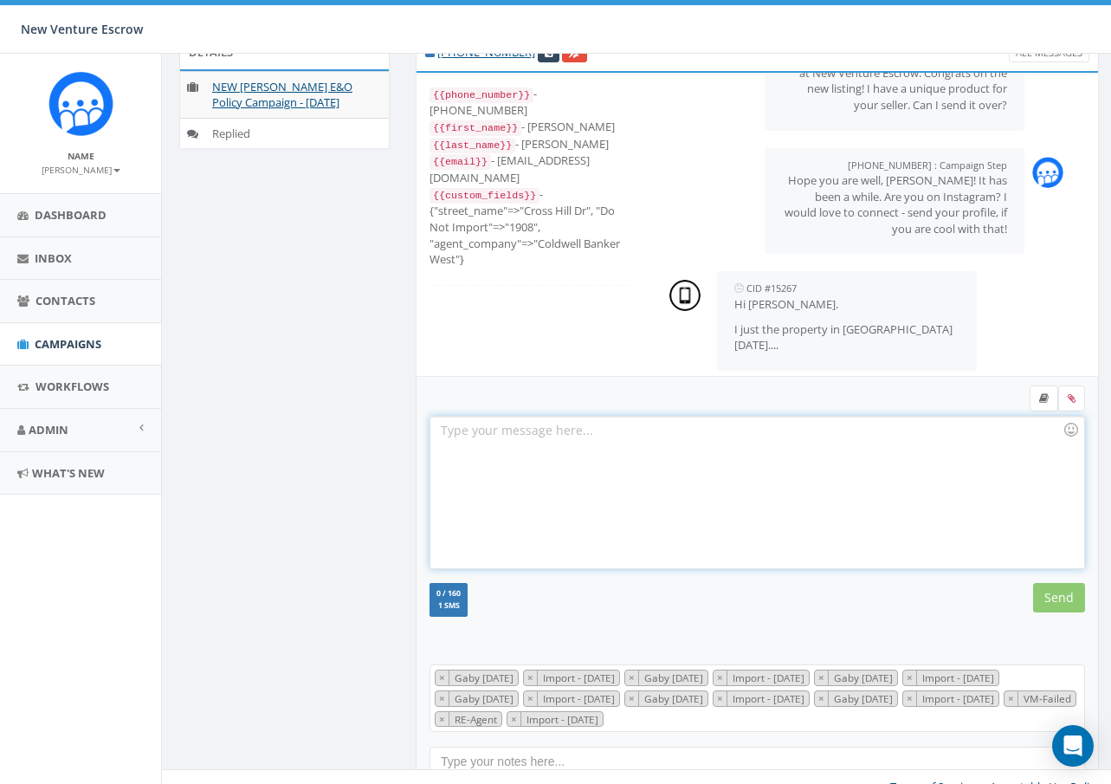
click at [698, 454] on div at bounding box center [757, 493] width 653 height 152
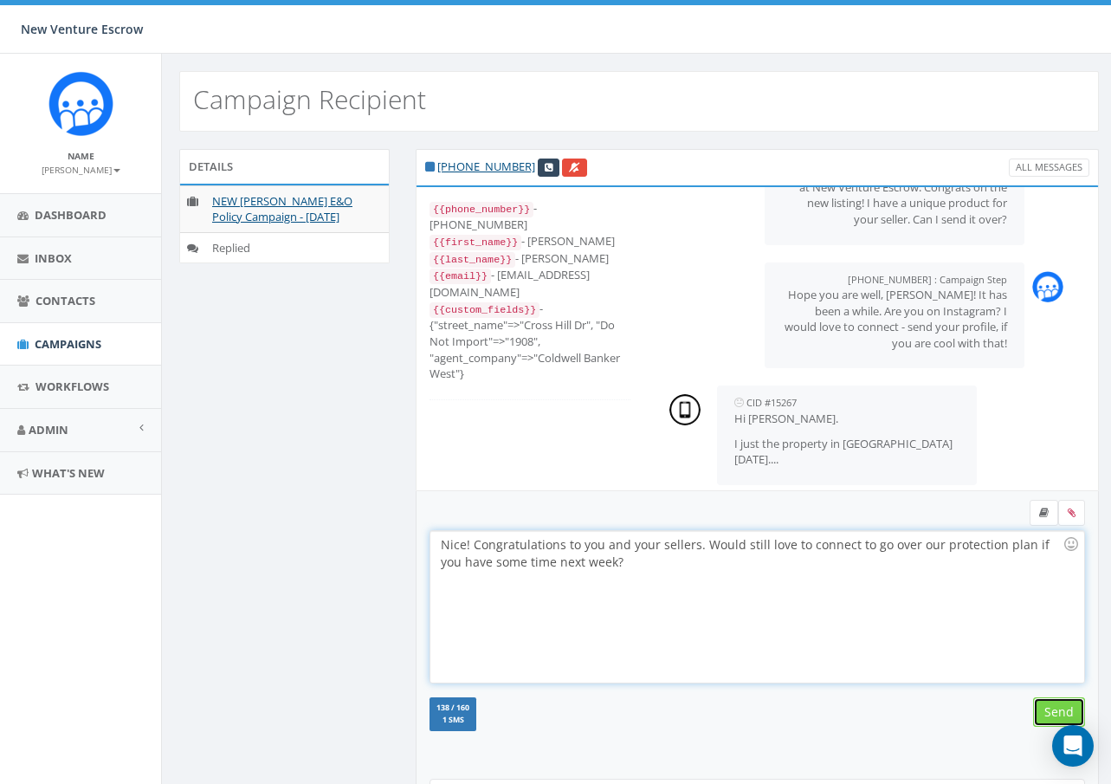
click at [1055, 710] on input "Send" at bounding box center [1060, 711] width 52 height 29
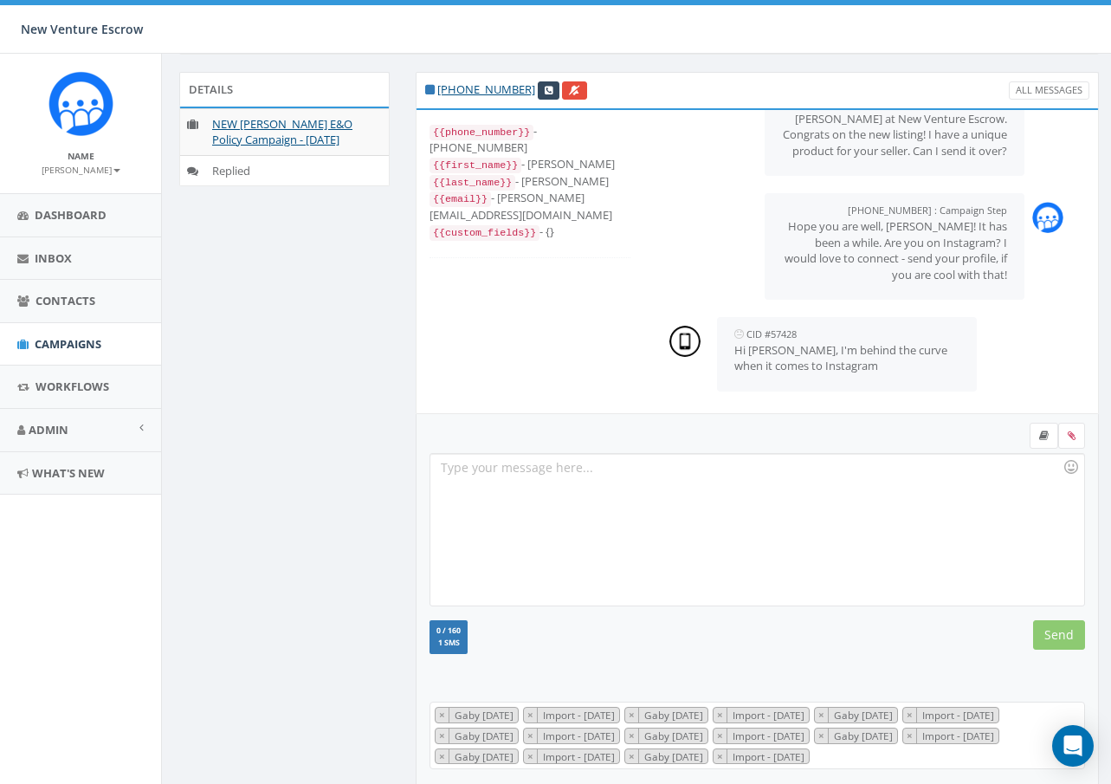
scroll to position [154, 0]
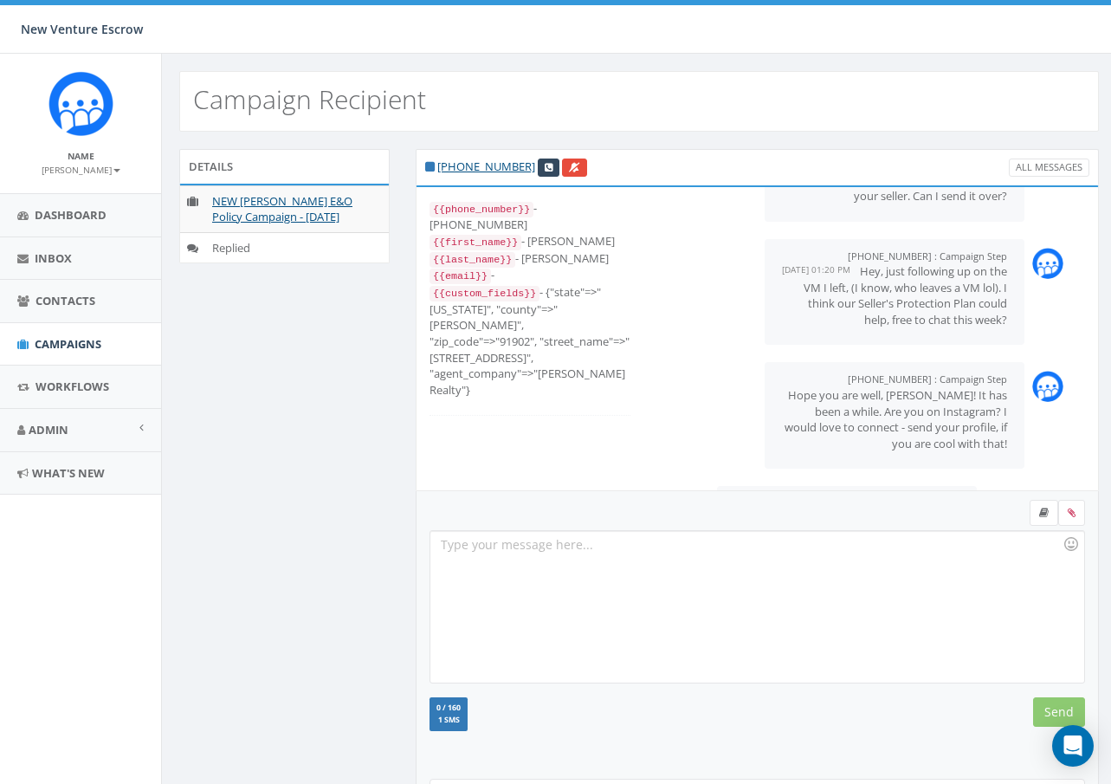
scroll to position [169, 0]
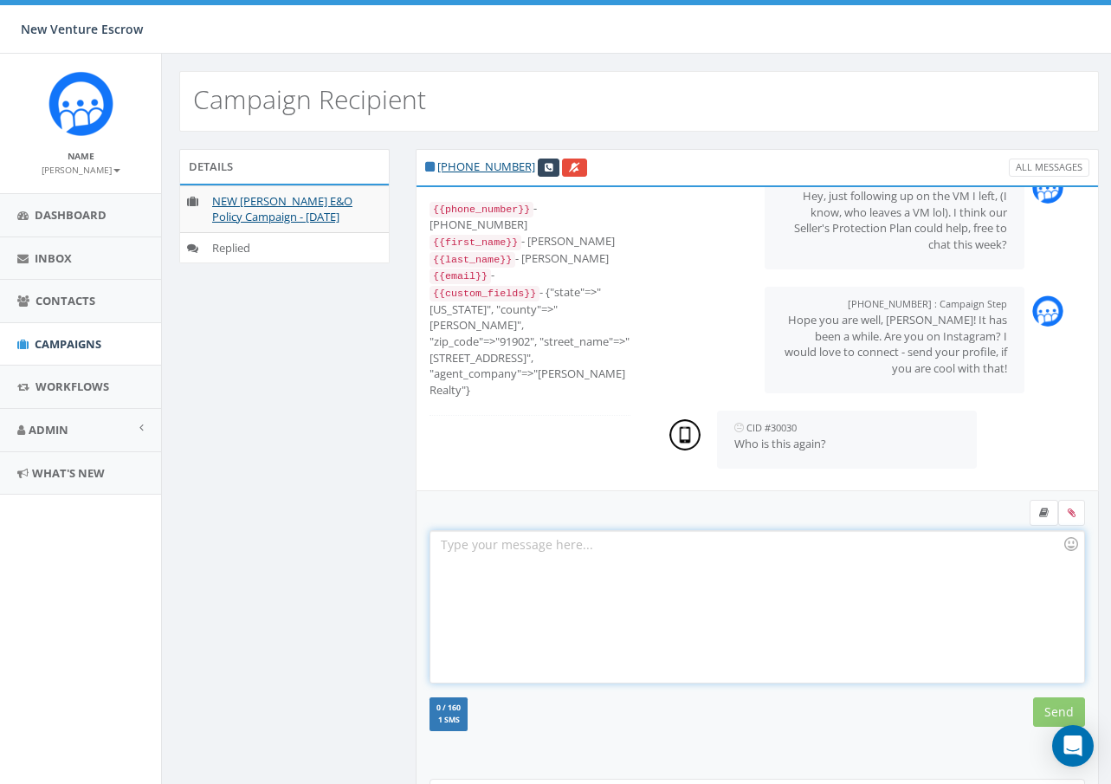
click at [651, 571] on div at bounding box center [757, 607] width 653 height 152
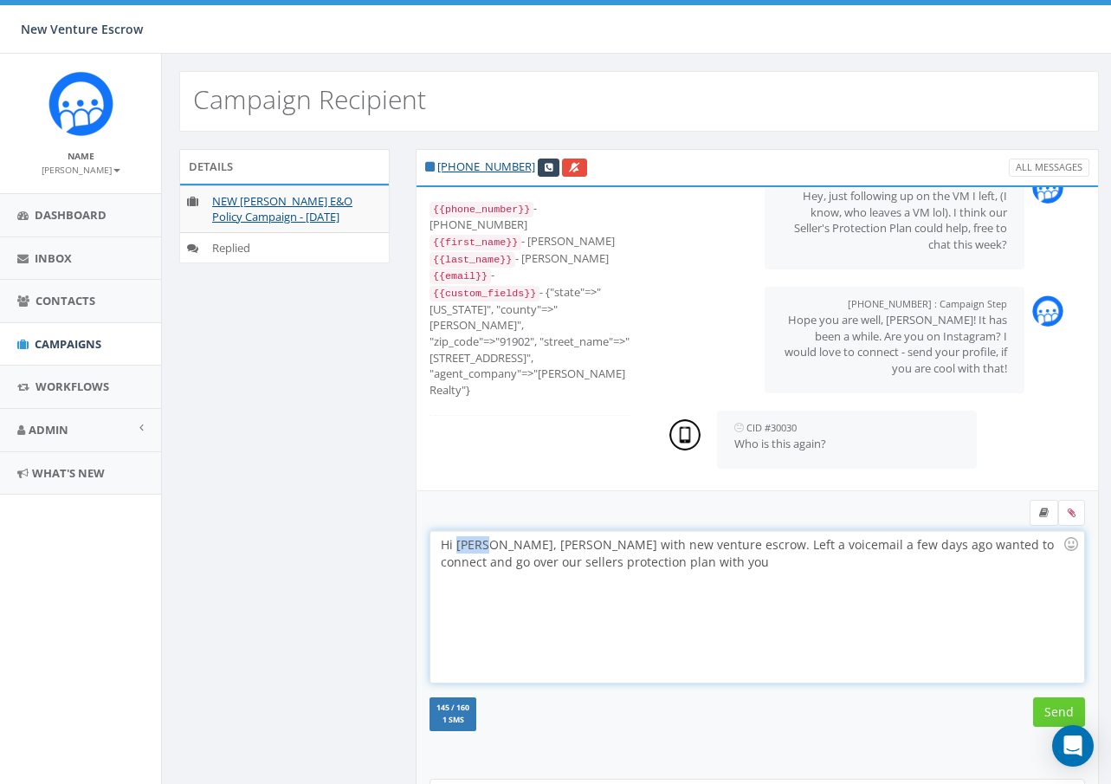
drag, startPoint x: 488, startPoint y: 542, endPoint x: 458, endPoint y: 541, distance: 29.5
click at [458, 541] on div "Hi [PERSON_NAME], [PERSON_NAME] with new venture escrow. Left a voicemail a few…" at bounding box center [757, 607] width 653 height 152
click at [1051, 707] on input "Send" at bounding box center [1060, 711] width 52 height 29
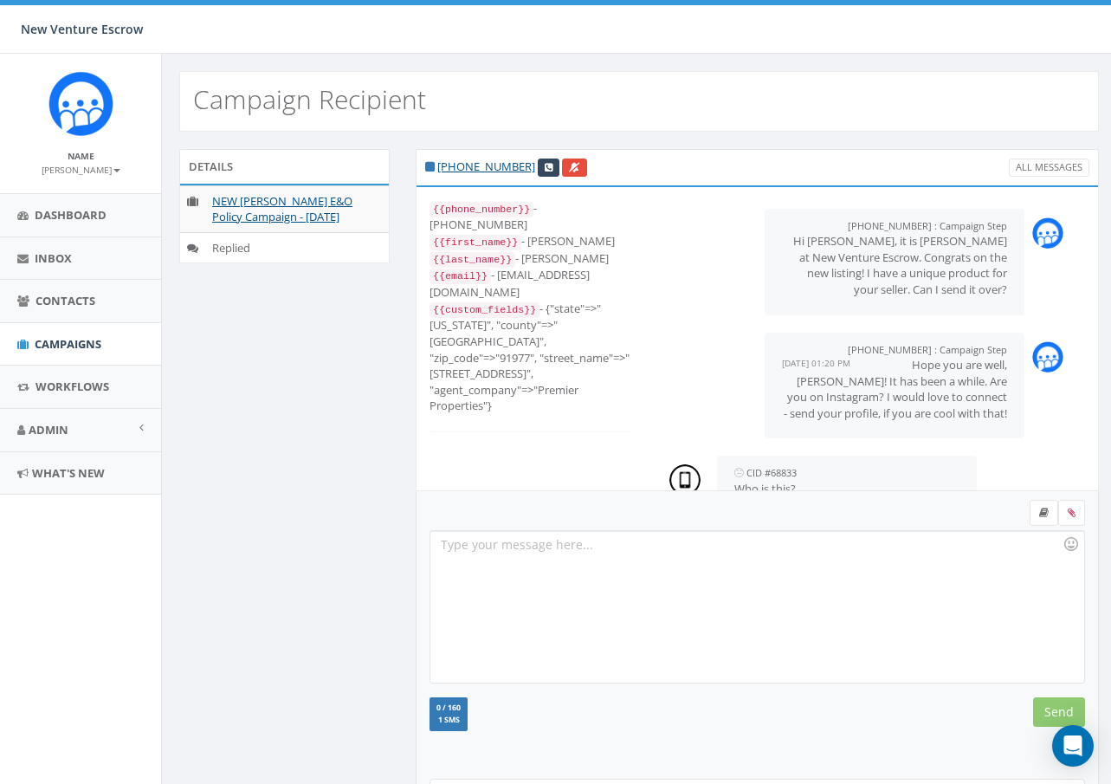
scroll to position [46, 0]
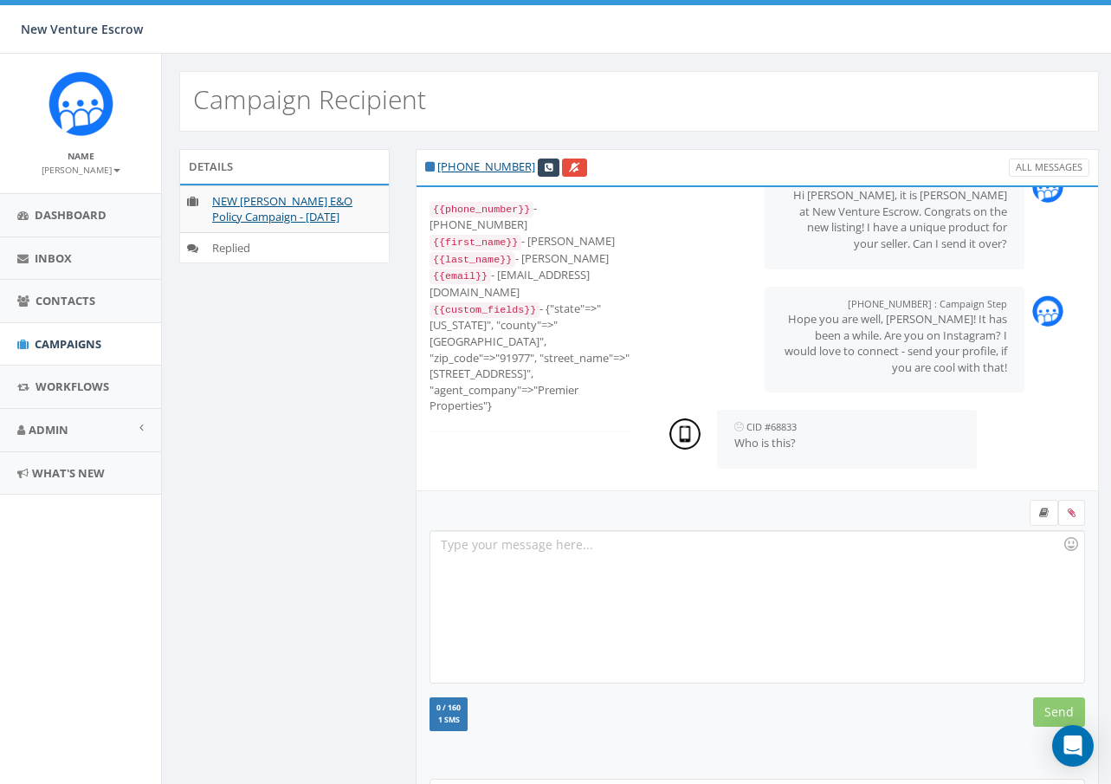
click at [589, 583] on div at bounding box center [757, 607] width 653 height 152
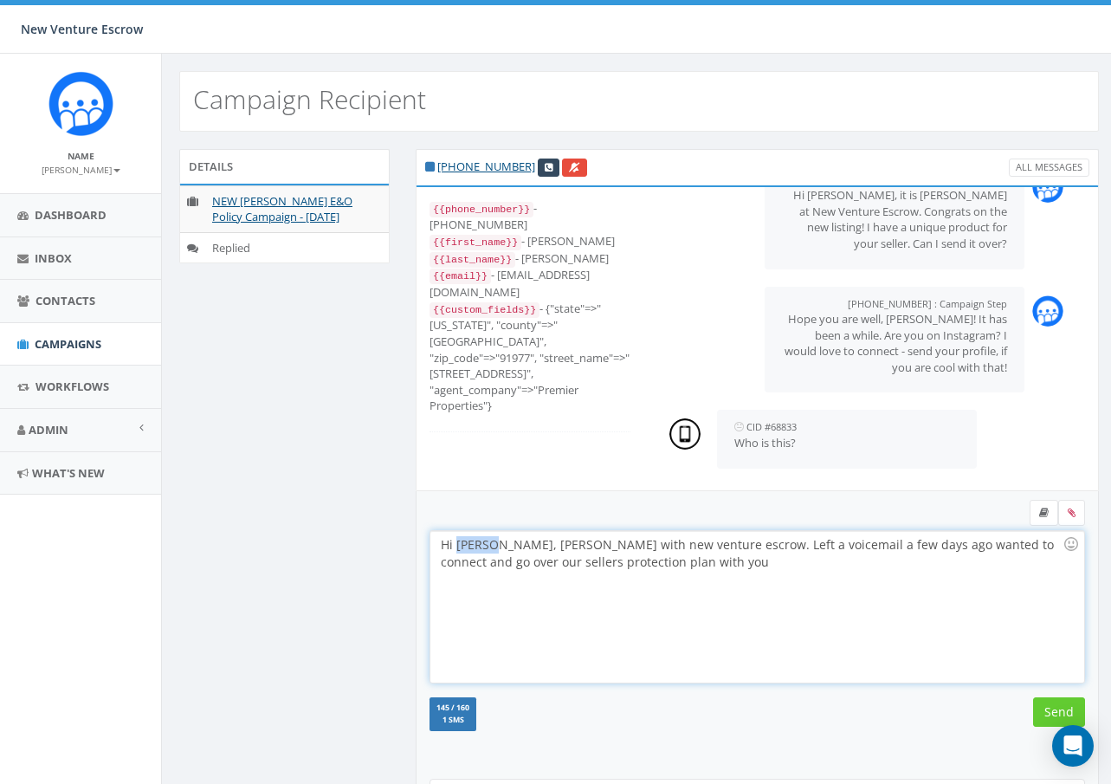
drag, startPoint x: 491, startPoint y: 552, endPoint x: 456, endPoint y: 548, distance: 35.8
click at [456, 548] on div "Hi Luke, Gaby sevilla with new venture escrow. Left a voicemail a few days ago …" at bounding box center [757, 607] width 653 height 152
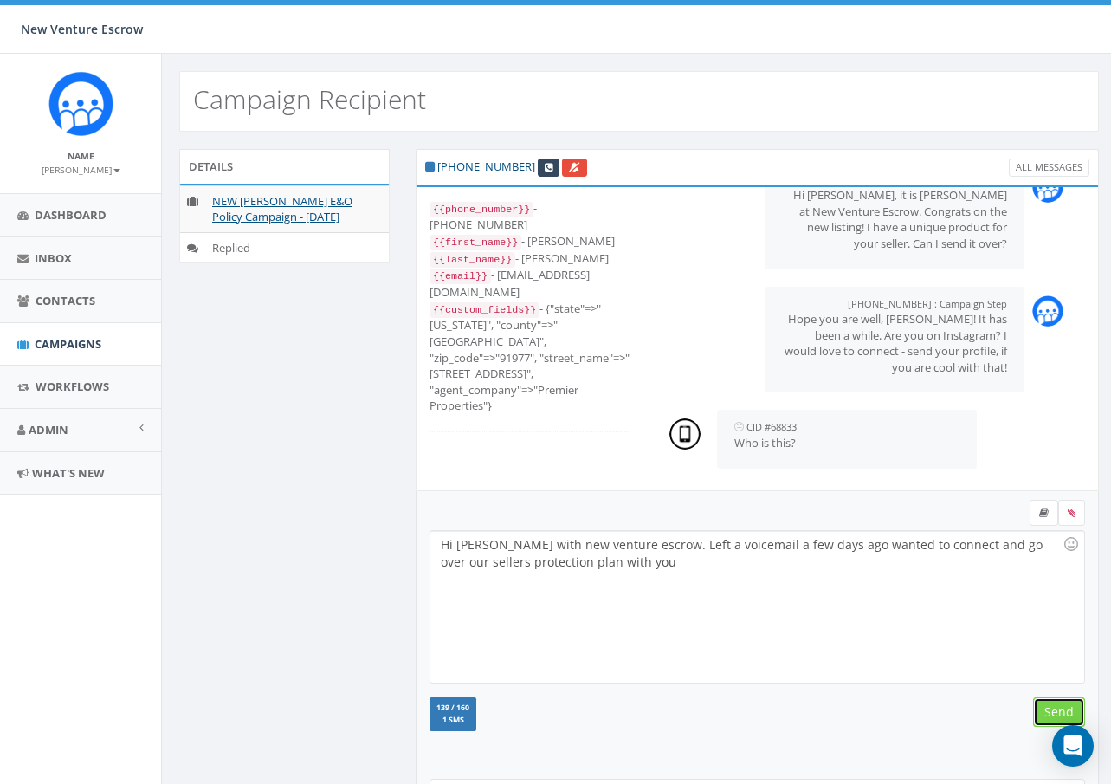
click at [1065, 702] on input "Send" at bounding box center [1060, 711] width 52 height 29
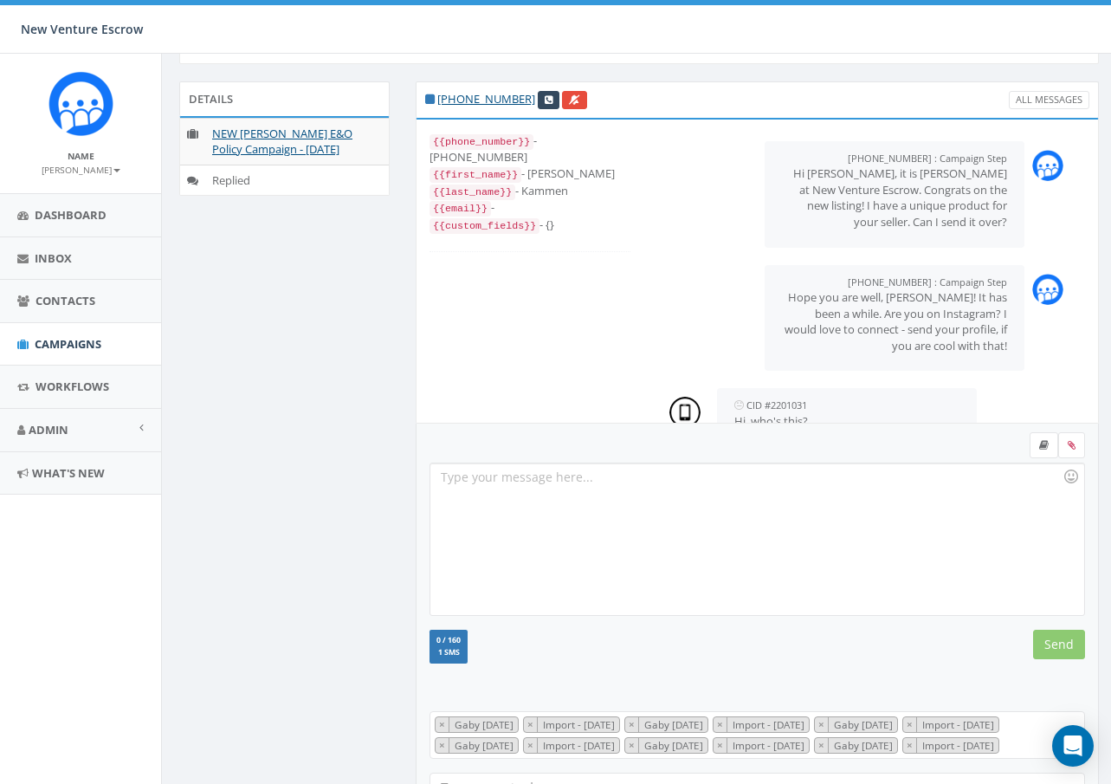
scroll to position [68, 0]
click at [542, 512] on div at bounding box center [757, 539] width 653 height 152
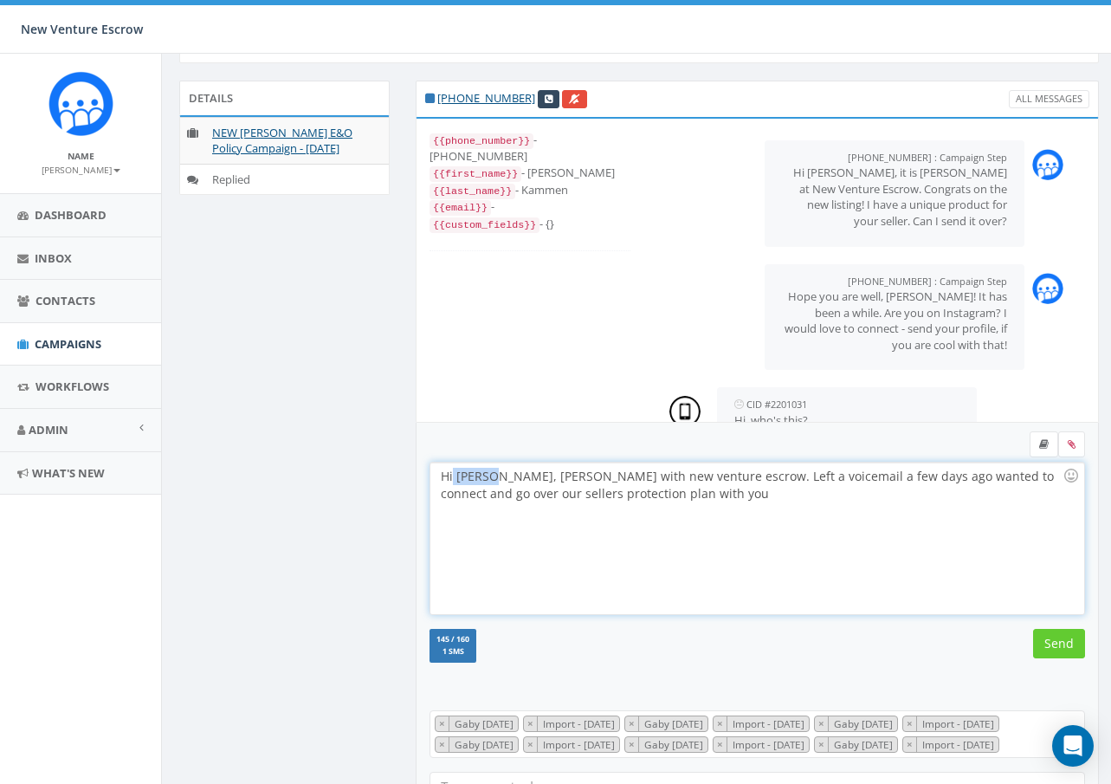
drag, startPoint x: 490, startPoint y: 477, endPoint x: 454, endPoint y: 477, distance: 36.4
click at [454, 477] on div "Hi [PERSON_NAME], [PERSON_NAME] with new venture escrow. Left a voicemail a few…" at bounding box center [757, 539] width 653 height 152
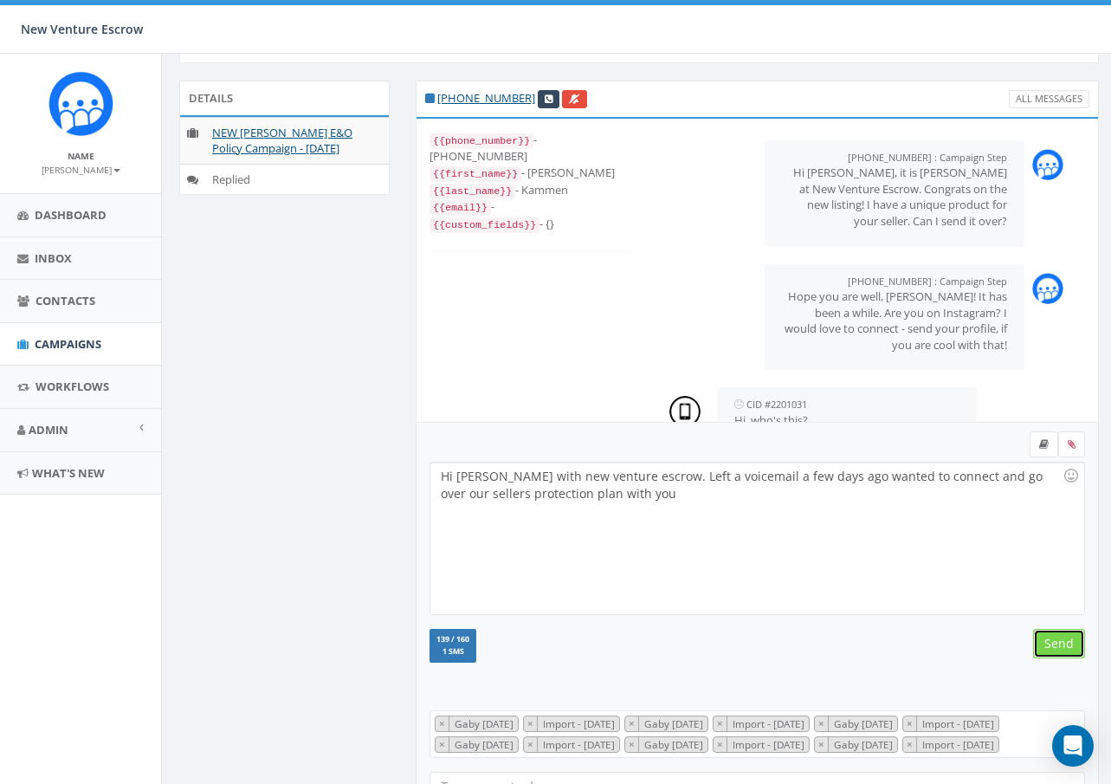
click at [1045, 649] on input "Send" at bounding box center [1060, 643] width 52 height 29
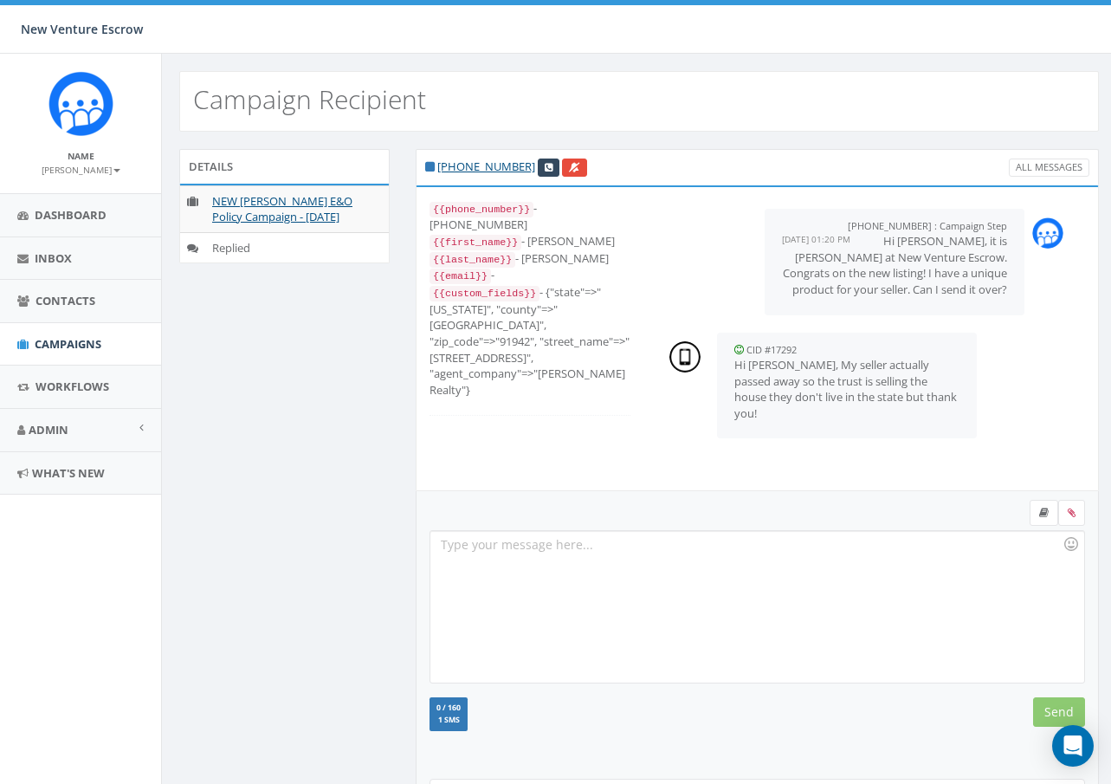
scroll to position [52, 0]
click at [674, 590] on div at bounding box center [757, 607] width 653 height 152
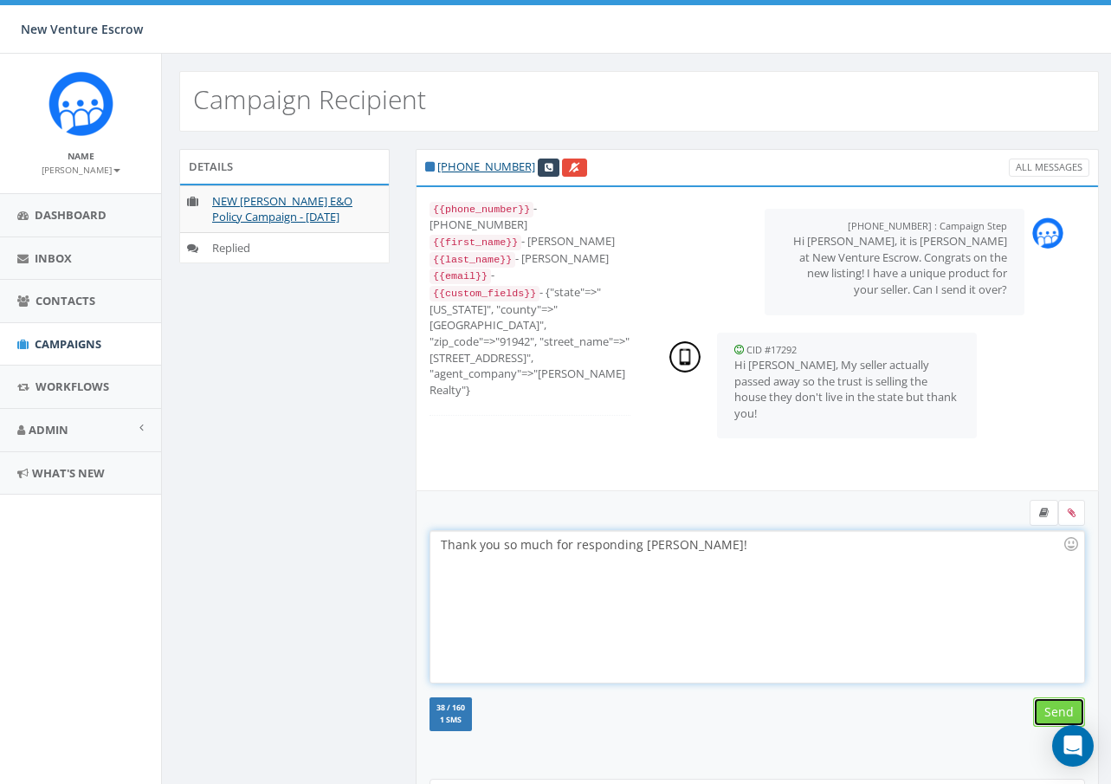
click at [1053, 711] on input "Send" at bounding box center [1060, 711] width 52 height 29
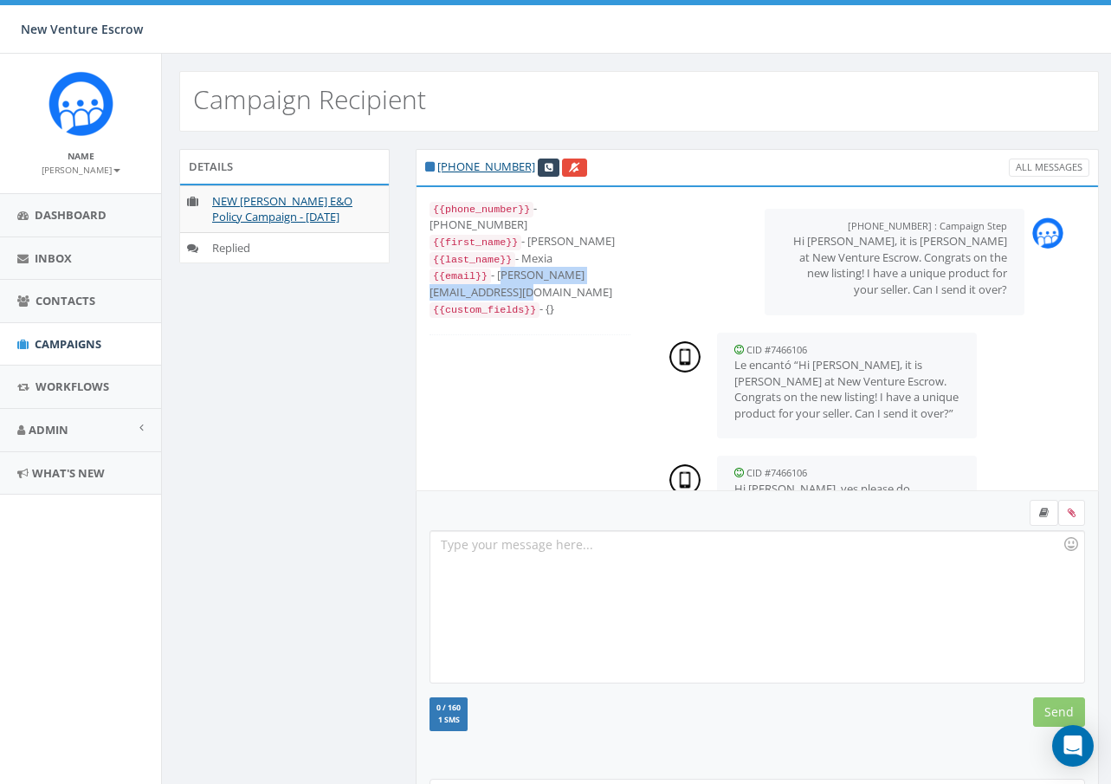
drag, startPoint x: 599, startPoint y: 272, endPoint x: 432, endPoint y: 278, distance: 167.3
click at [431, 278] on div "{{email}} - [PERSON_NAME][EMAIL_ADDRESS][DOMAIN_NAME]" at bounding box center [530, 283] width 201 height 33
copy div "[PERSON_NAME][EMAIL_ADDRESS][DOMAIN_NAME]"
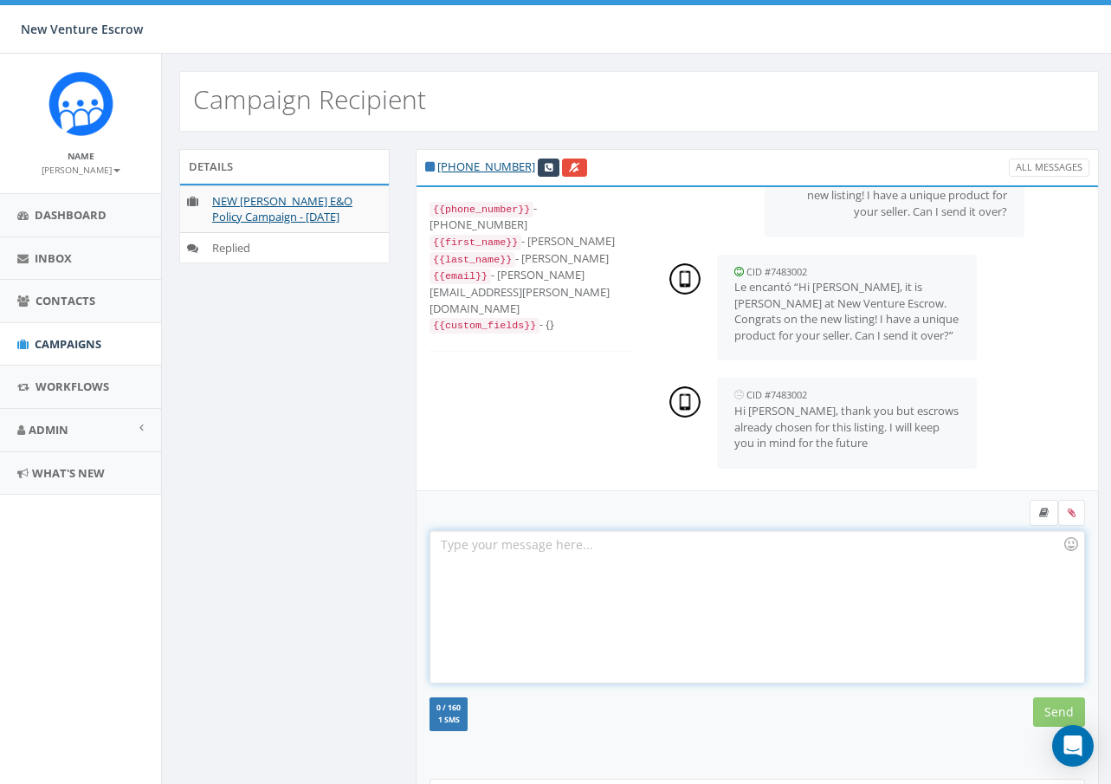
click at [619, 562] on div at bounding box center [757, 607] width 653 height 152
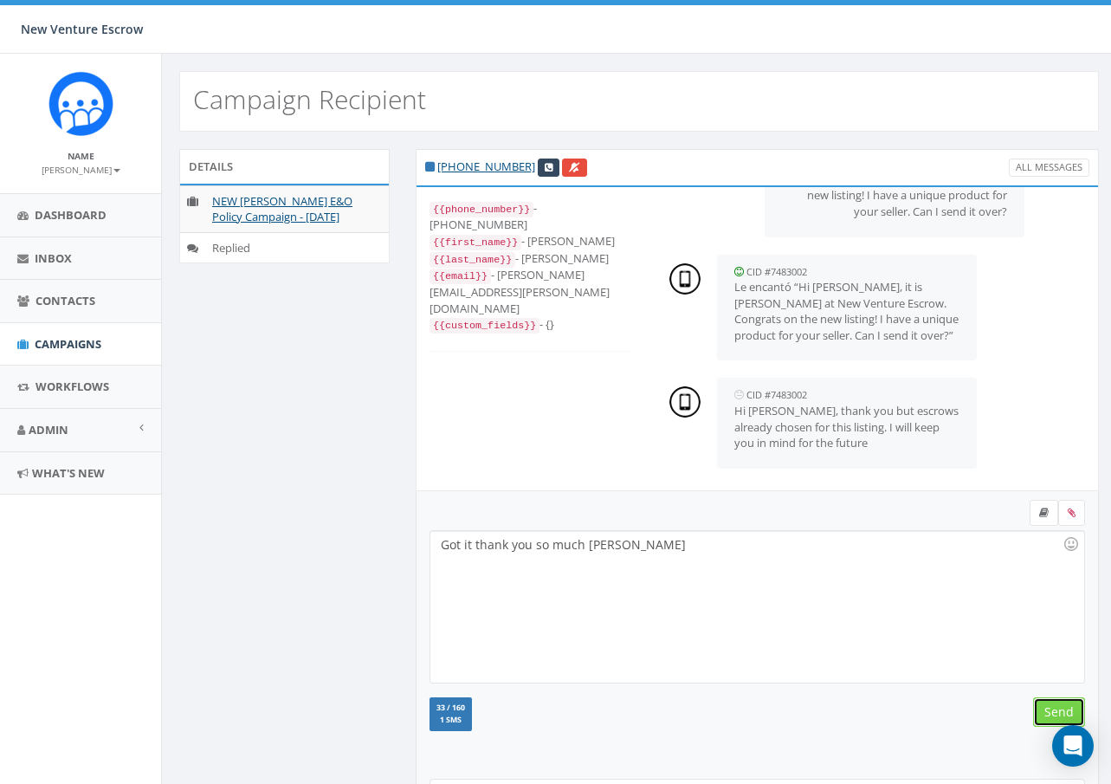
click at [1048, 716] on input "Send" at bounding box center [1060, 711] width 52 height 29
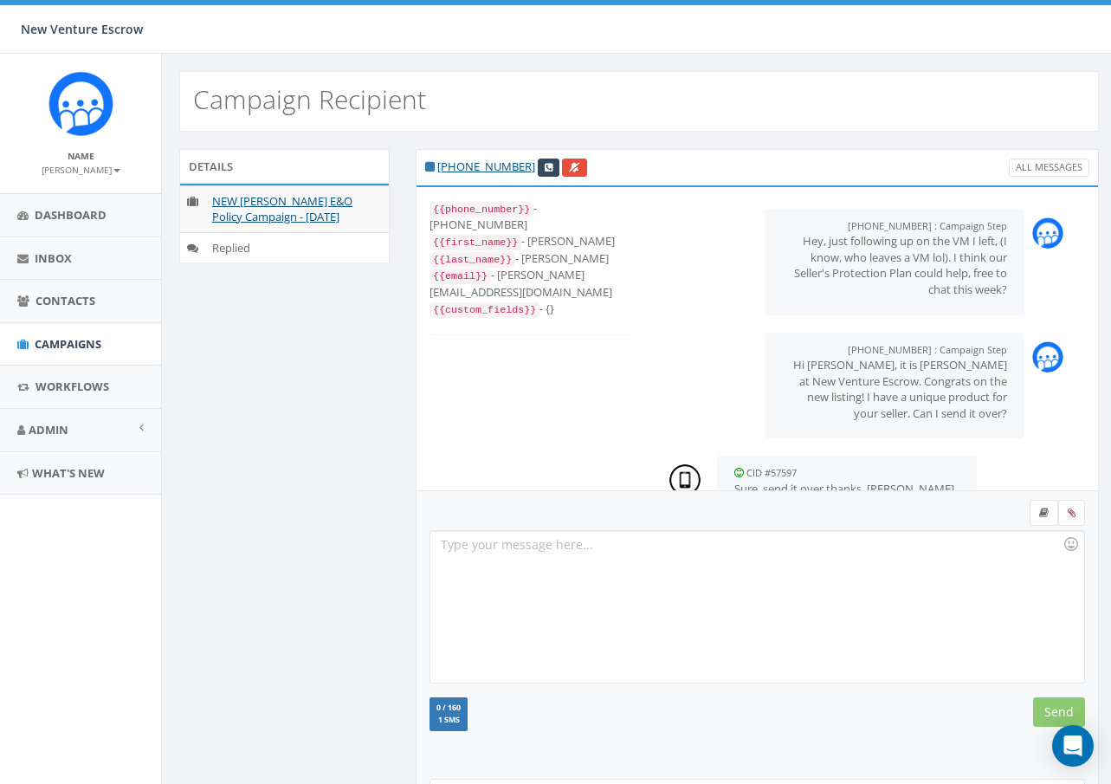
scroll to position [260, 0]
drag, startPoint x: 619, startPoint y: 258, endPoint x: 502, endPoint y: 262, distance: 117.0
click at [502, 267] on div "{{email}} - [PERSON_NAME][EMAIL_ADDRESS][DOMAIN_NAME]" at bounding box center [530, 283] width 201 height 33
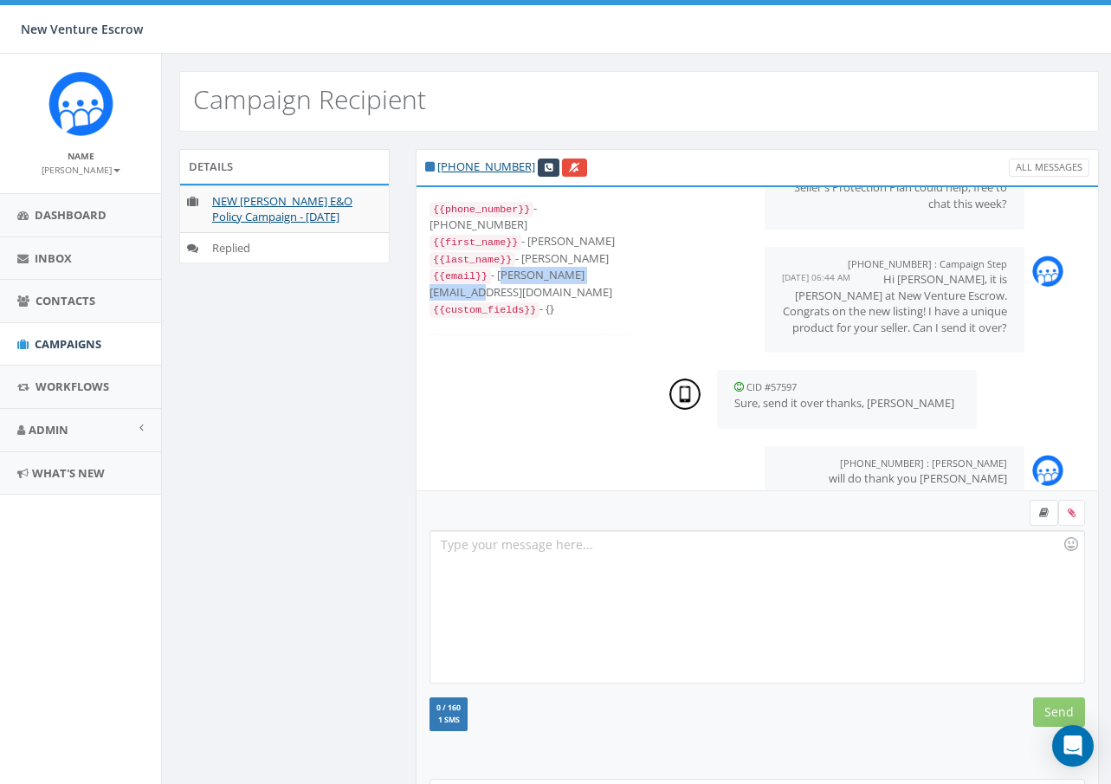
scroll to position [84, 0]
copy div "[PERSON_NAME][EMAIL_ADDRESS][DOMAIN_NAME]"
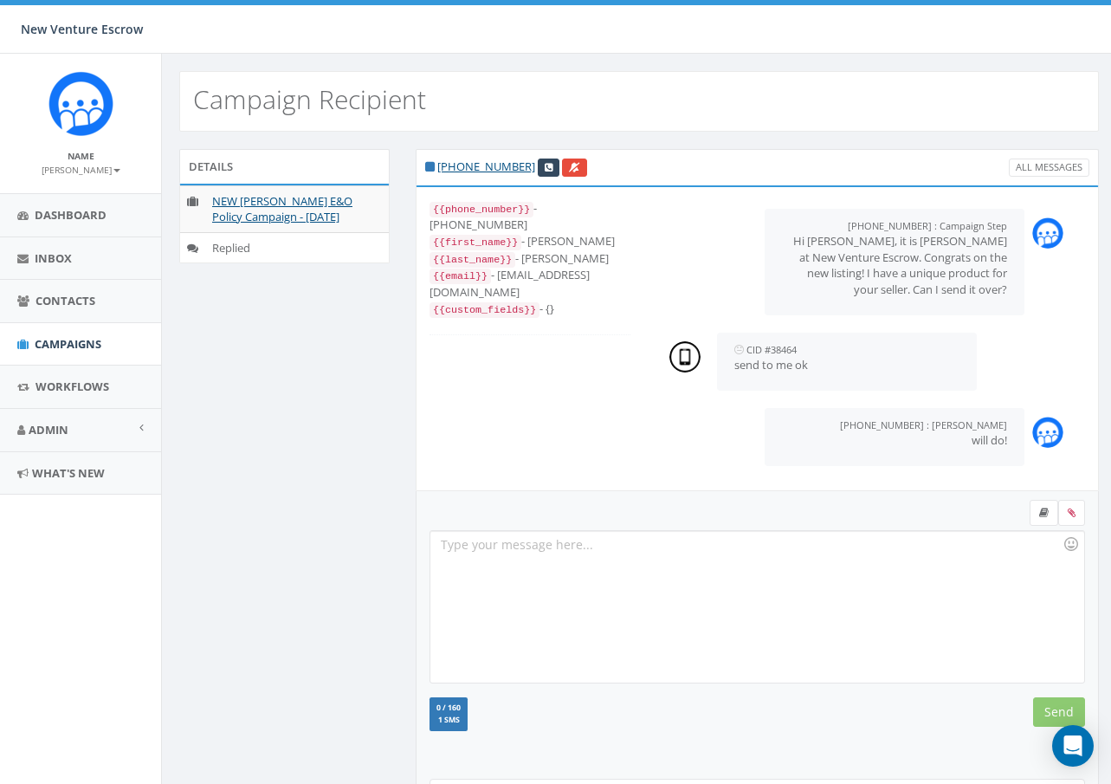
scroll to position [156, 0]
